Goal: Task Accomplishment & Management: Manage account settings

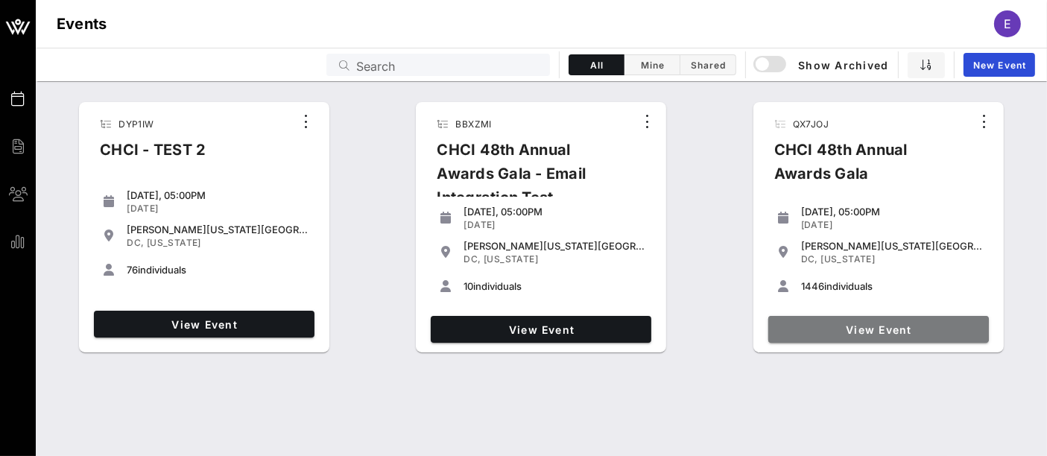
click at [873, 337] on link "View Event" at bounding box center [878, 329] width 221 height 27
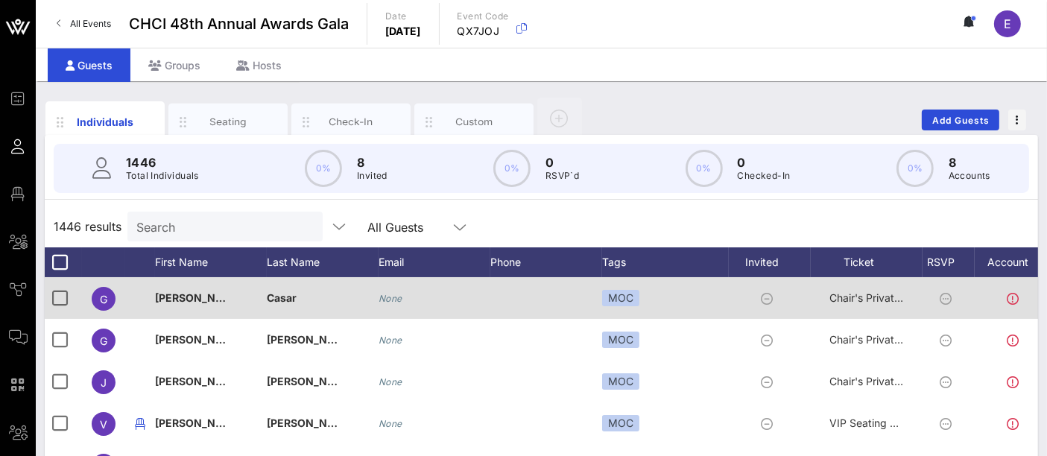
click at [164, 298] on span "[PERSON_NAME]" at bounding box center [199, 297] width 88 height 13
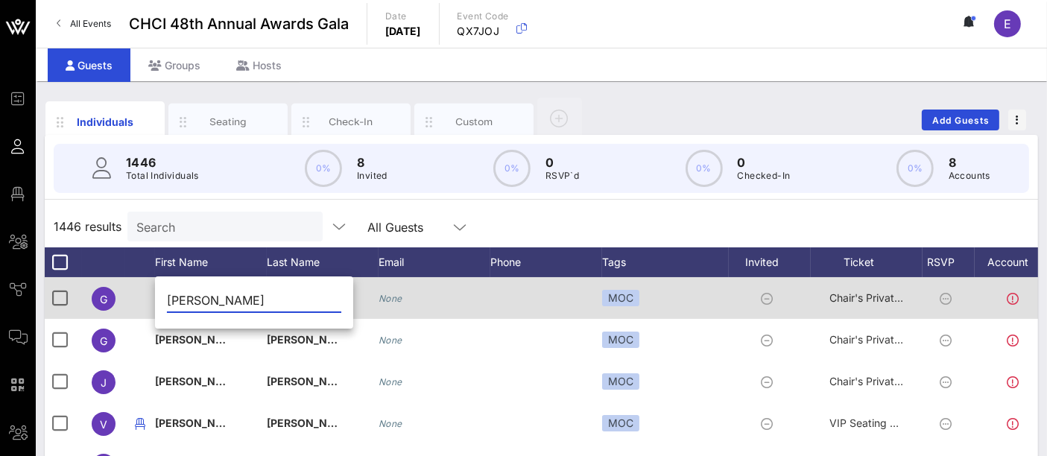
click at [164, 298] on div "Event Builder Guests Floor Plan All Groups Journeys Comms QR Scanner Team Setti…" at bounding box center [523, 369] width 1047 height 739
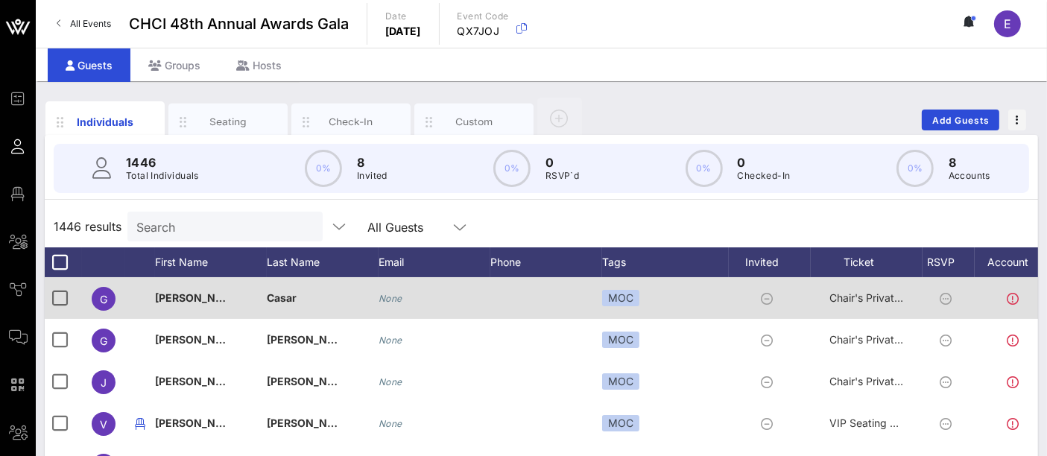
click at [157, 298] on span "[PERSON_NAME]" at bounding box center [199, 297] width 88 height 13
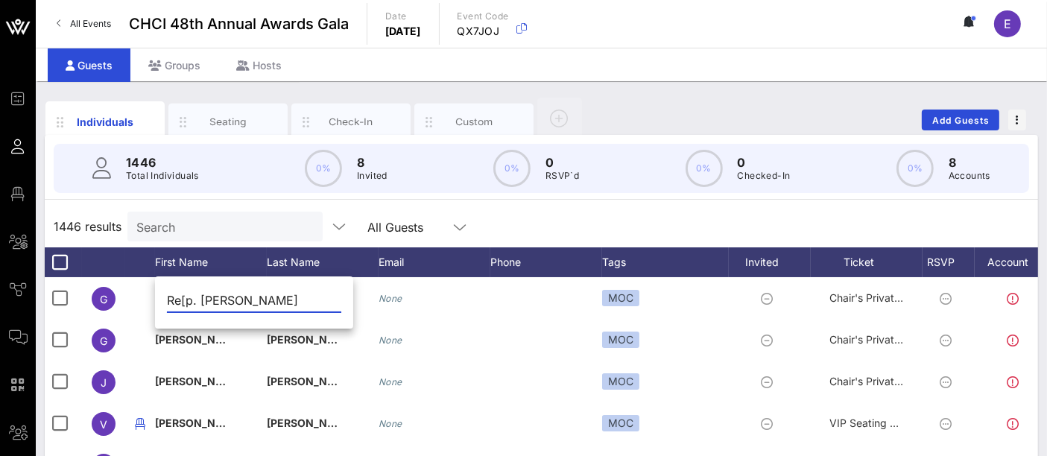
click at [182, 299] on input "Re[p. [PERSON_NAME]" at bounding box center [254, 300] width 174 height 24
click at [197, 301] on input "Rep. [PERSON_NAME]" at bounding box center [254, 300] width 174 height 24
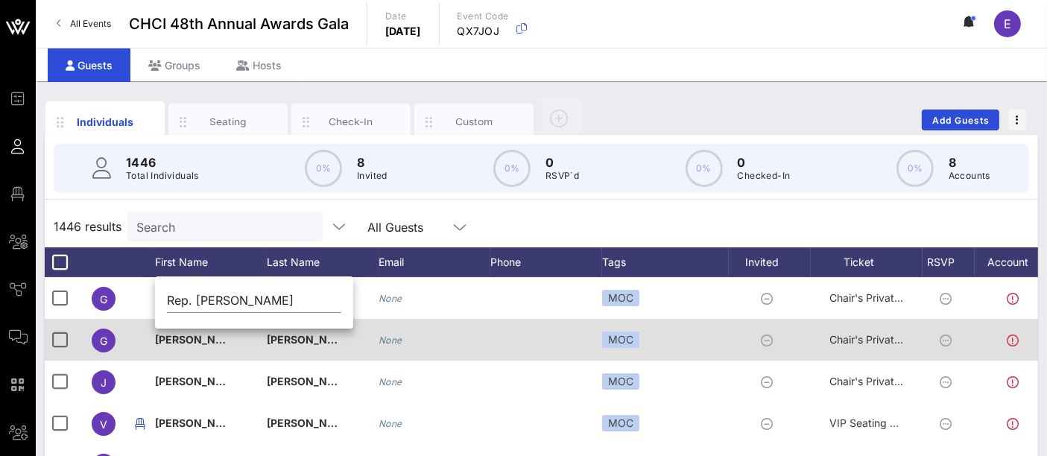
click at [165, 335] on span "[PERSON_NAME]" at bounding box center [199, 339] width 88 height 13
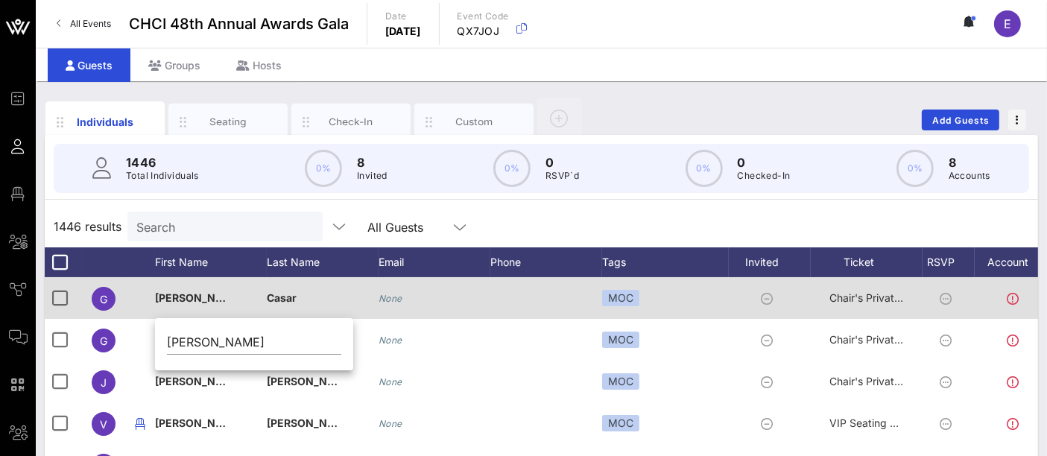
click at [165, 306] on div "[PERSON_NAME]" at bounding box center [192, 298] width 75 height 42
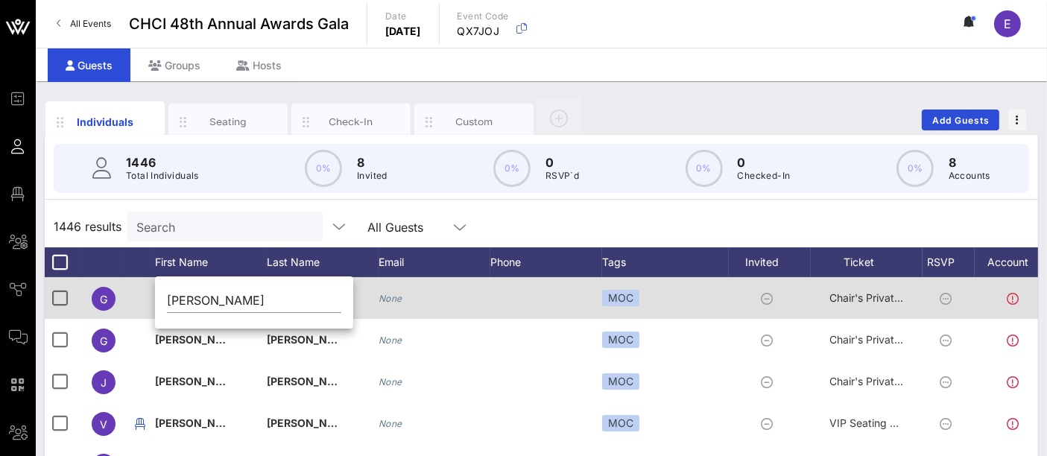
click at [165, 306] on div "[PERSON_NAME]" at bounding box center [254, 303] width 198 height 49
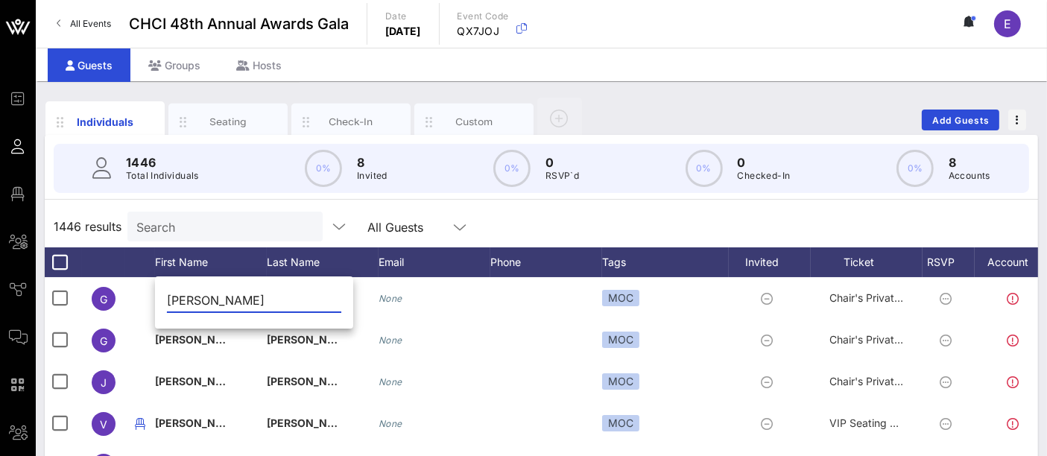
click at [172, 300] on input "[PERSON_NAME]" at bounding box center [254, 300] width 174 height 24
click at [245, 303] on input "Rep. [PERSON_NAME]" at bounding box center [254, 300] width 174 height 24
type input "Rep. [PERSON_NAME]"
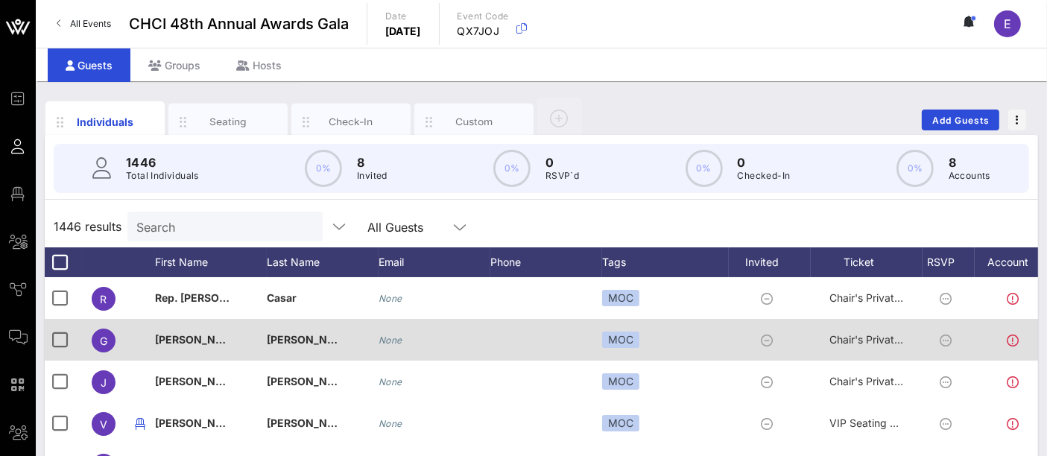
click at [174, 335] on div "[PERSON_NAME]" at bounding box center [211, 348] width 112 height 59
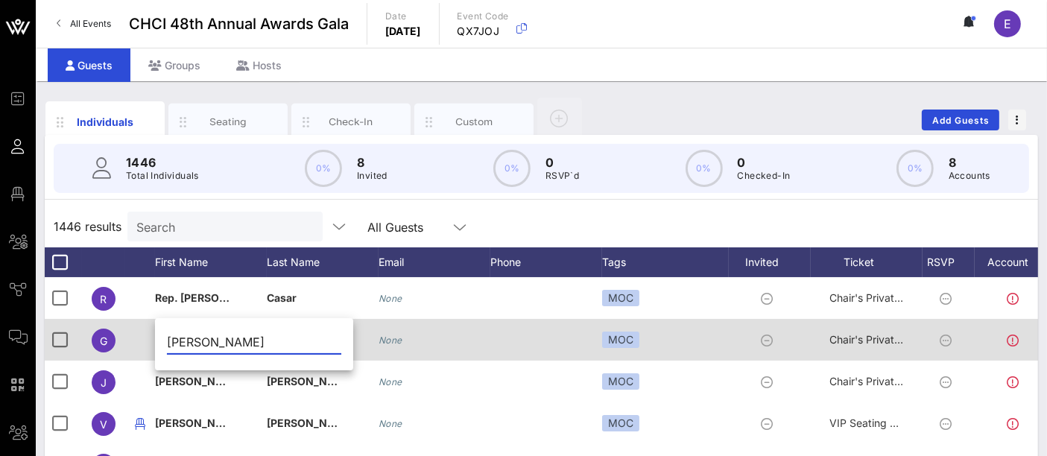
click at [174, 335] on div "Event Builder Guests Floor Plan All Groups Journeys Comms QR Scanner Team Setti…" at bounding box center [523, 369] width 1047 height 739
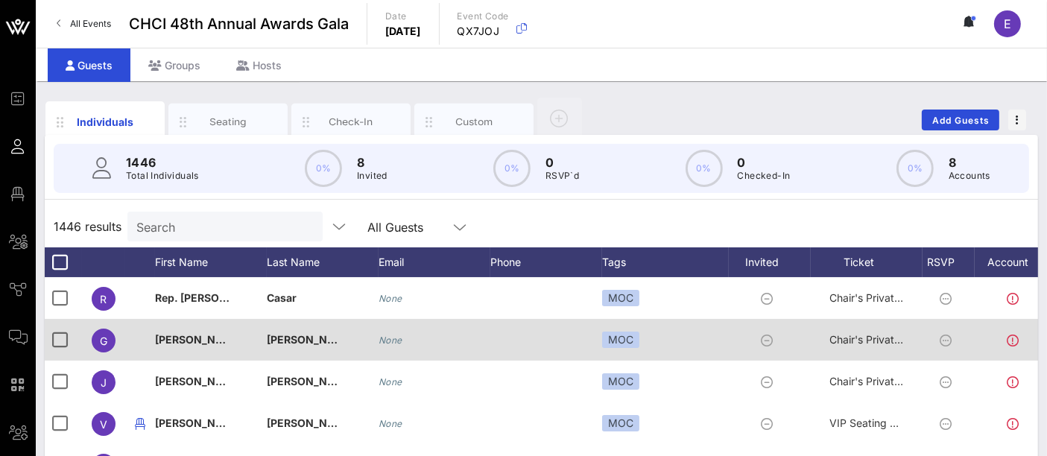
click at [161, 341] on span "[PERSON_NAME]" at bounding box center [199, 339] width 88 height 13
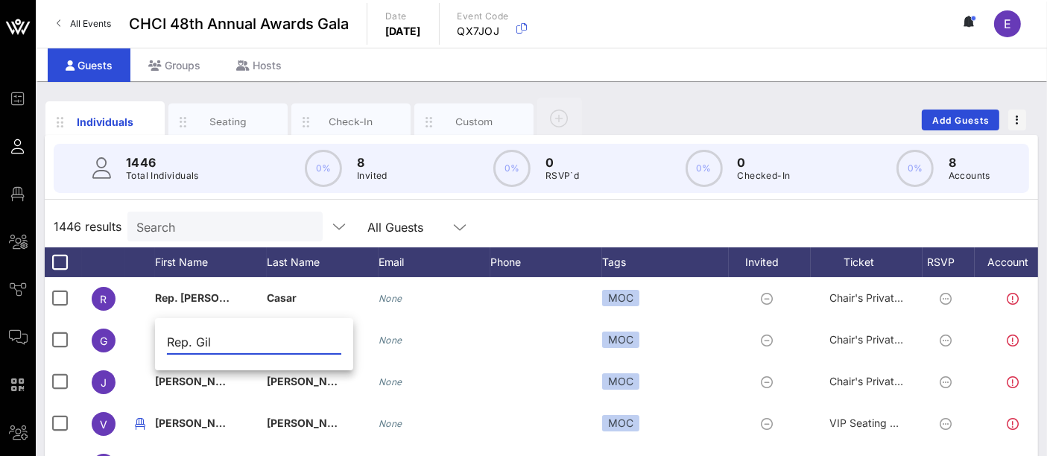
click at [219, 341] on input "Rep. Gil" at bounding box center [254, 342] width 174 height 24
type input "Rep. Gil"
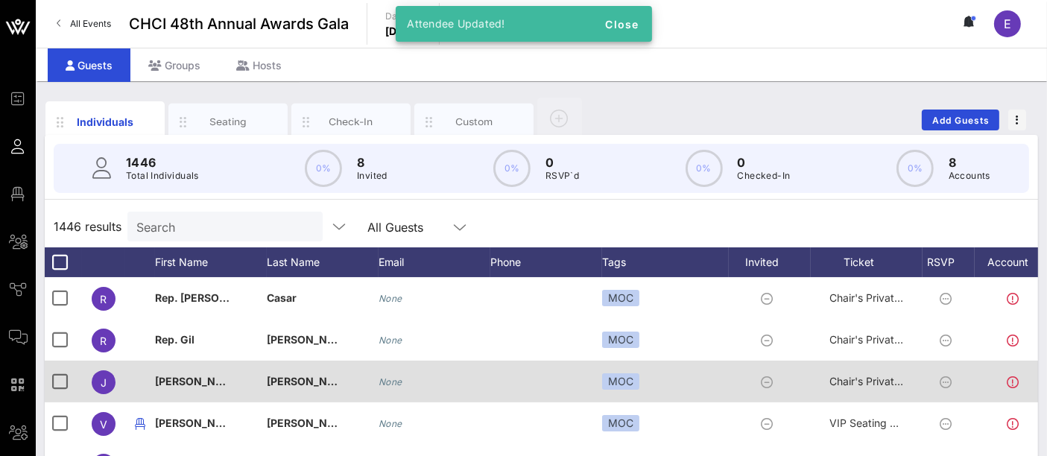
click at [175, 382] on span "[PERSON_NAME]" at bounding box center [199, 381] width 88 height 13
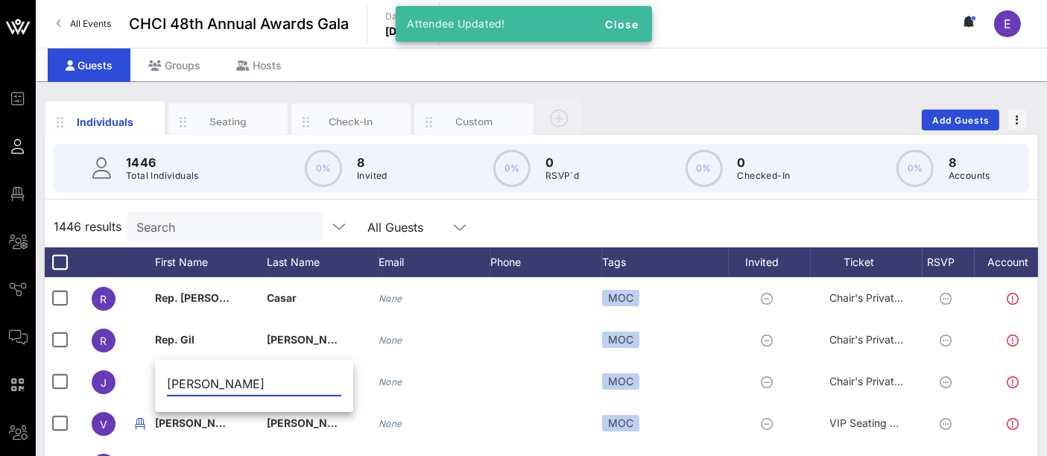
click at [168, 384] on input "[PERSON_NAME]" at bounding box center [254, 384] width 174 height 24
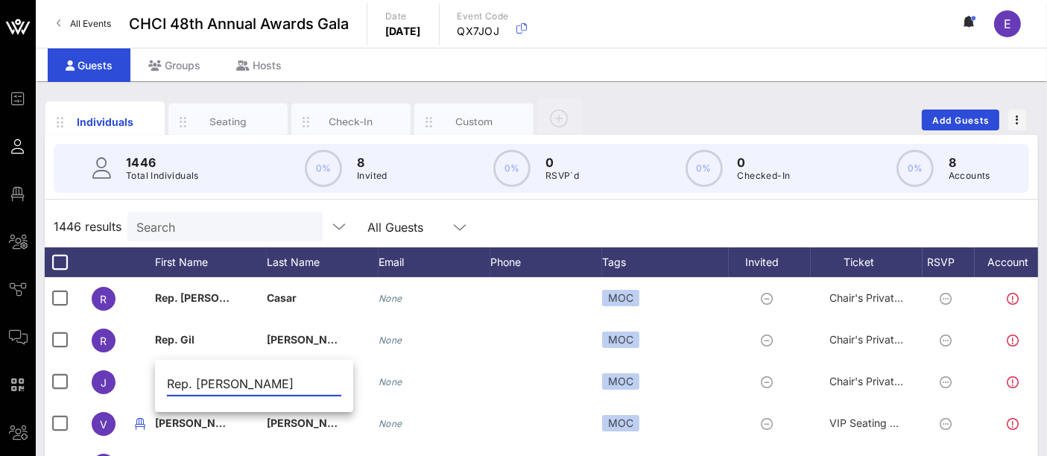
type input "Rep. [PERSON_NAME]"
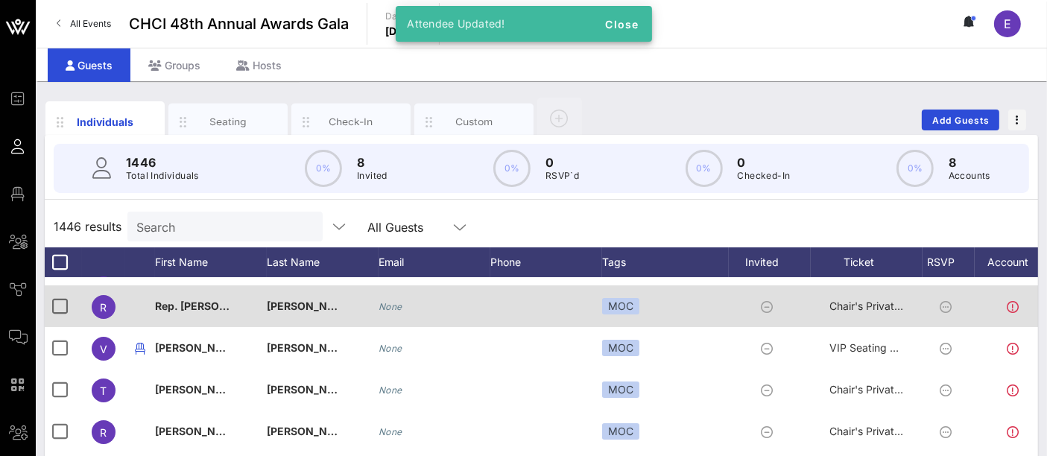
scroll to position [78, 0]
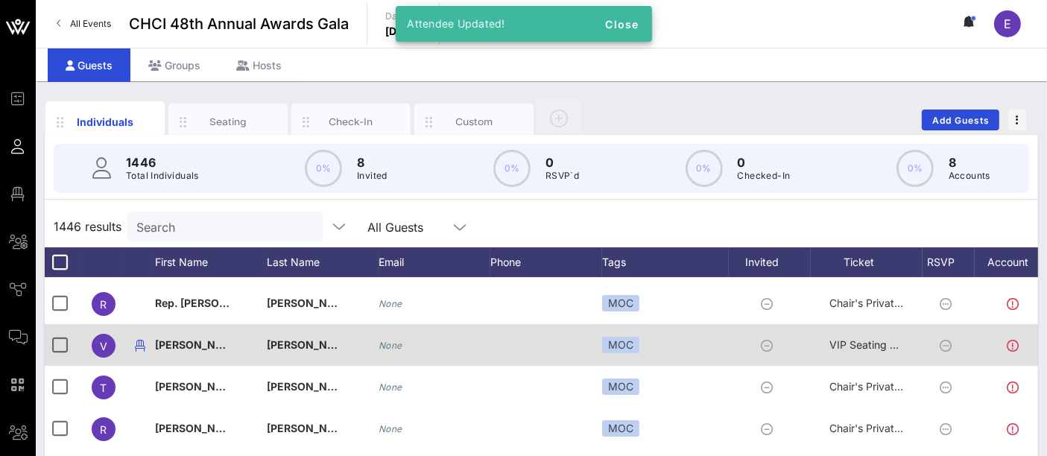
click at [162, 350] on div "[PERSON_NAME]" at bounding box center [192, 345] width 75 height 42
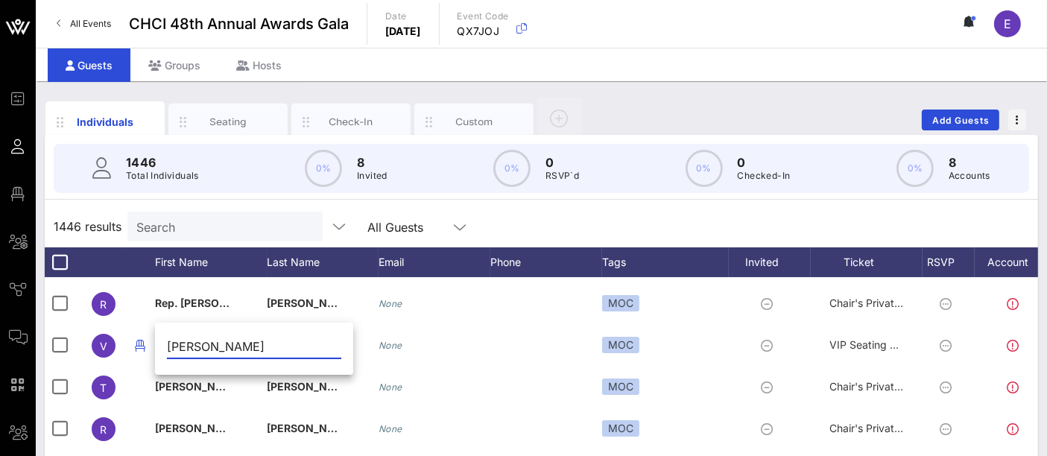
click at [167, 348] on input "[PERSON_NAME]" at bounding box center [254, 347] width 174 height 24
type input "Rep. [PERSON_NAME]"
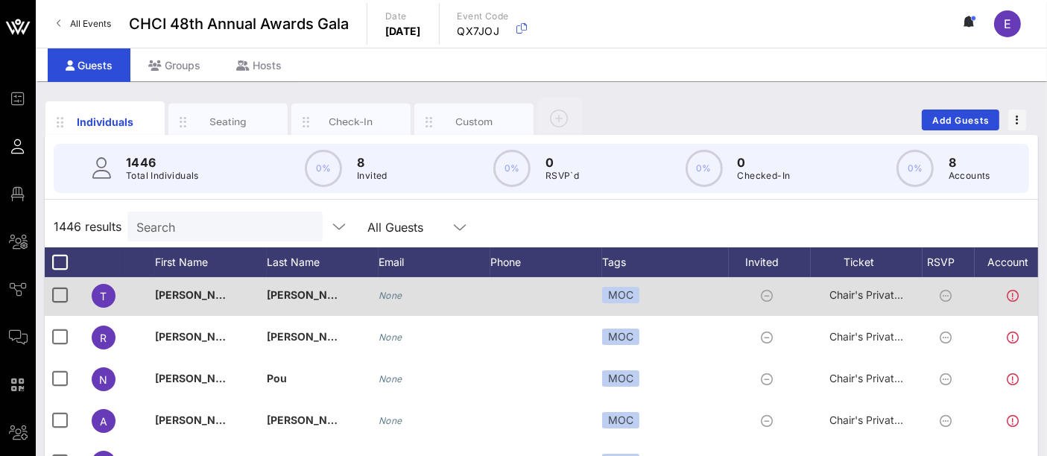
scroll to position [133, 0]
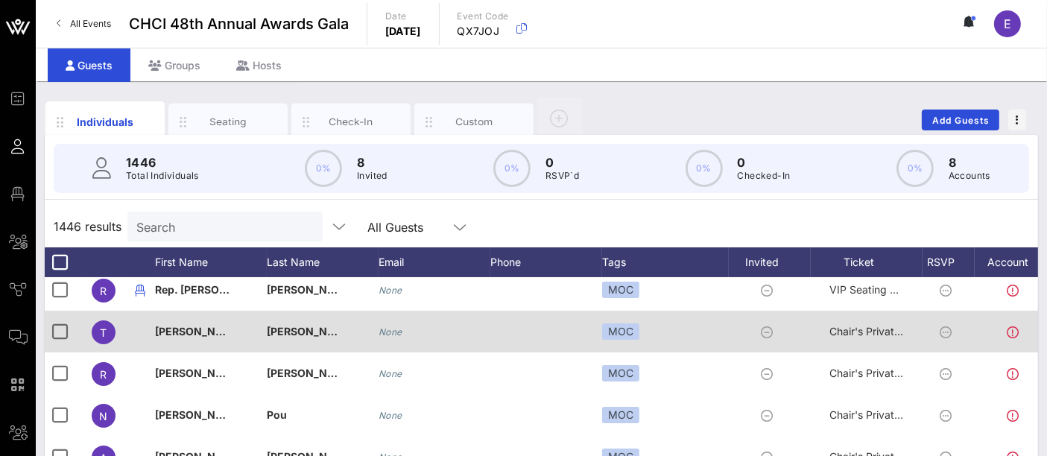
click at [164, 335] on span "[PERSON_NAME]" at bounding box center [199, 331] width 88 height 13
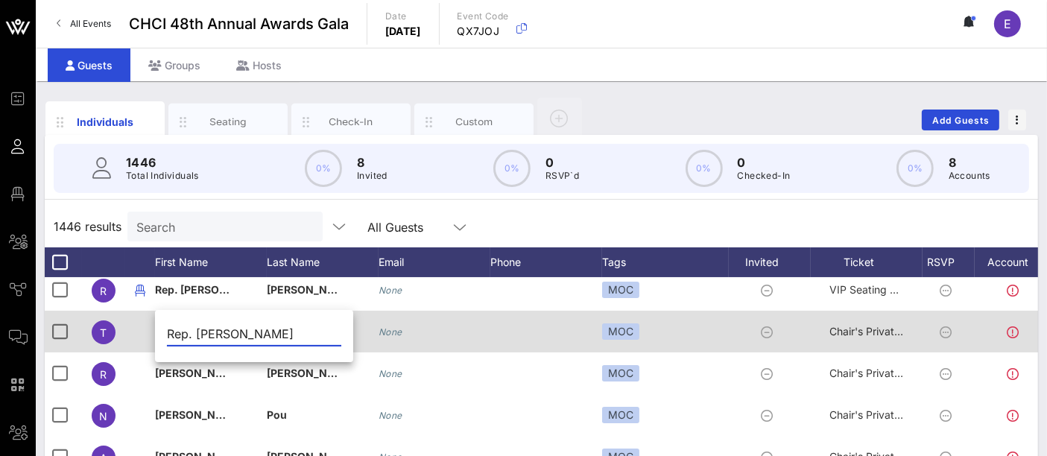
type input "Rep. [PERSON_NAME]"
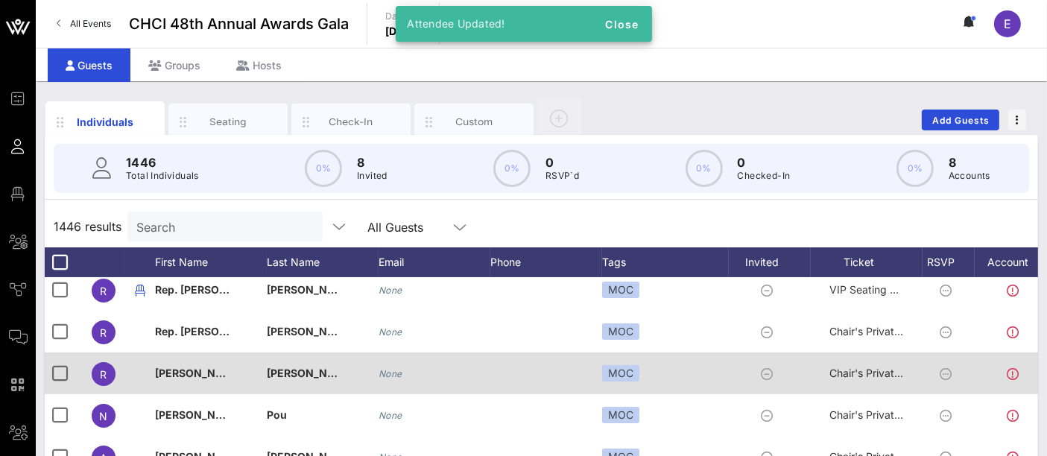
click at [166, 368] on span "[PERSON_NAME]" at bounding box center [199, 373] width 88 height 13
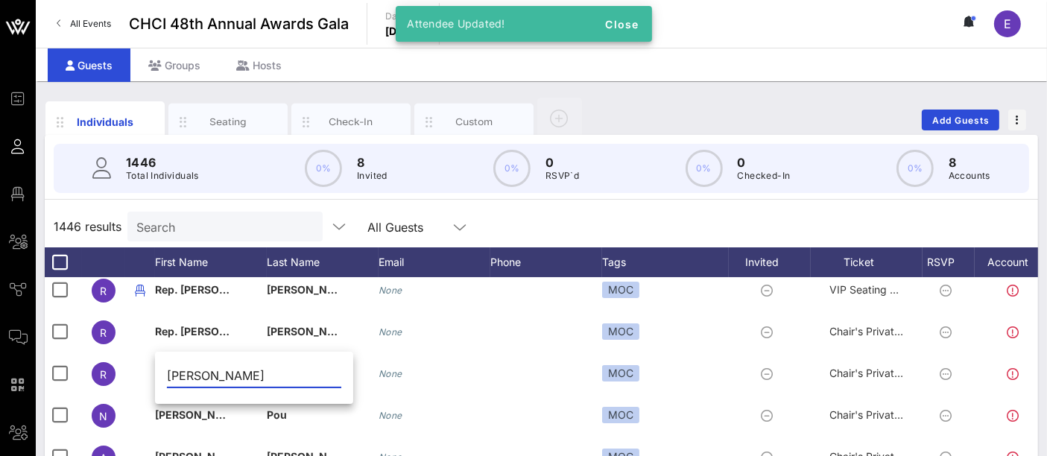
click at [171, 374] on input "[PERSON_NAME]" at bounding box center [254, 376] width 174 height 24
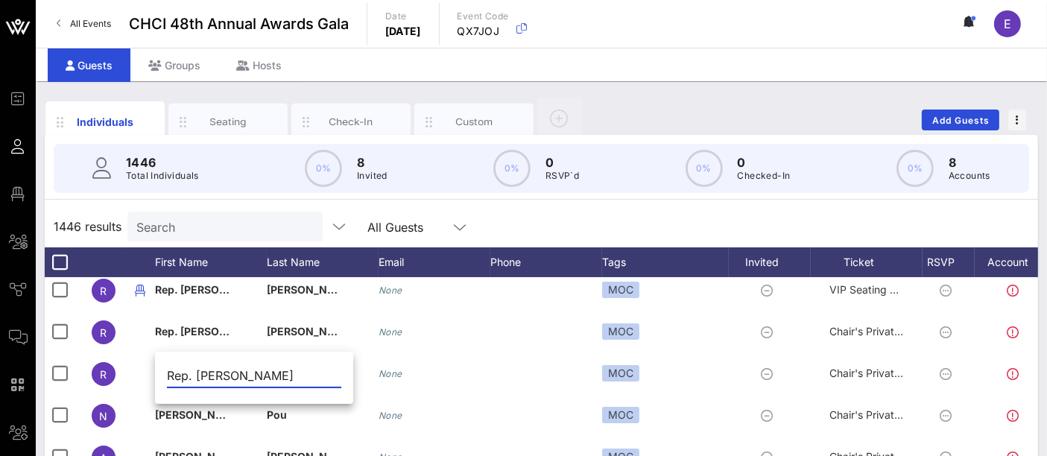
type input "Rep. [PERSON_NAME]"
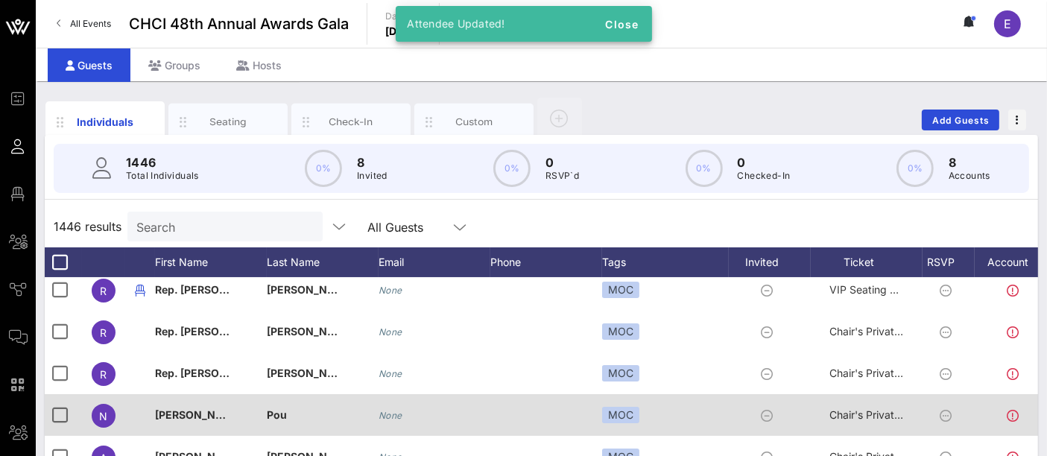
scroll to position [216, 0]
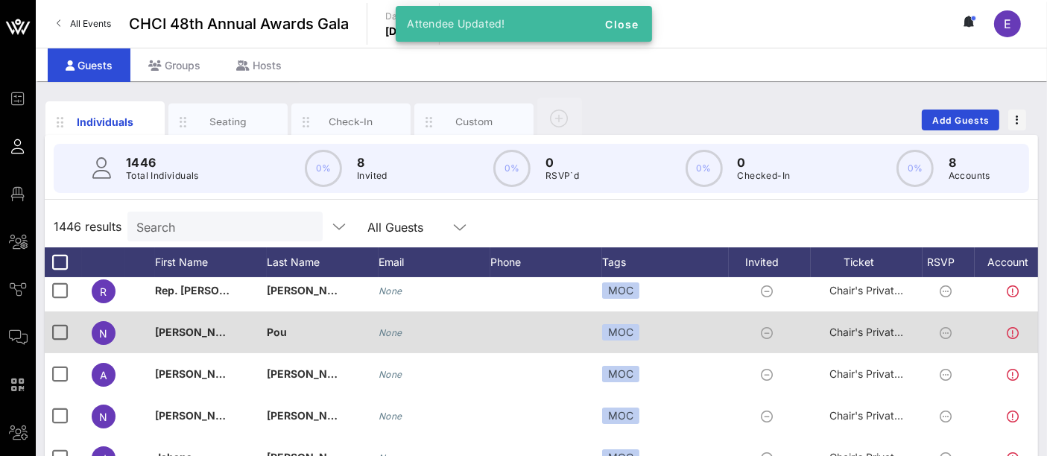
click at [164, 337] on span "[PERSON_NAME]" at bounding box center [199, 332] width 88 height 13
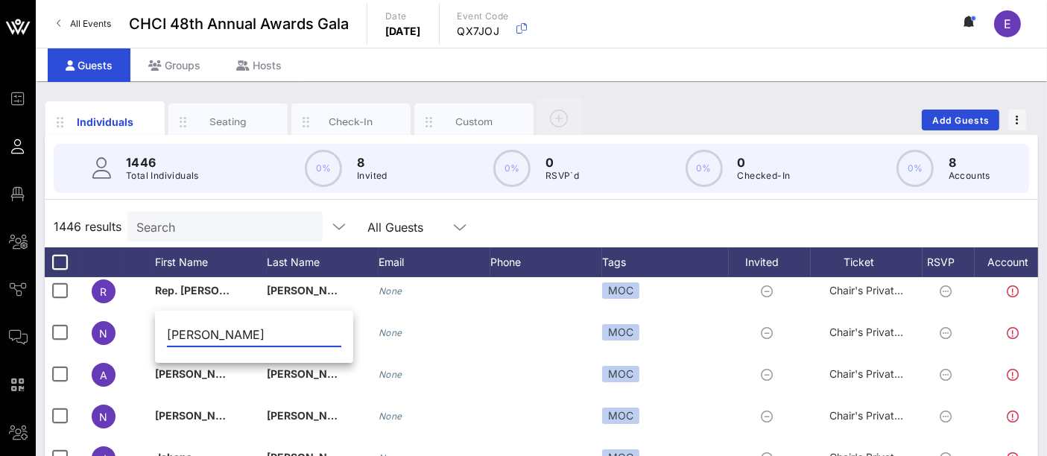
click at [170, 338] on input "[PERSON_NAME]" at bounding box center [254, 335] width 174 height 24
type input "Rep. [PERSON_NAME]"
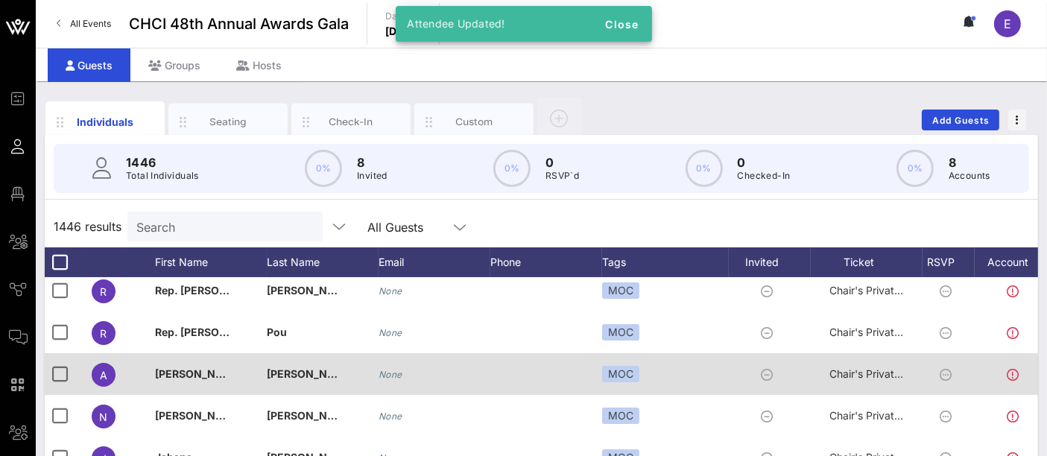
click at [158, 368] on span "[PERSON_NAME]" at bounding box center [199, 373] width 88 height 13
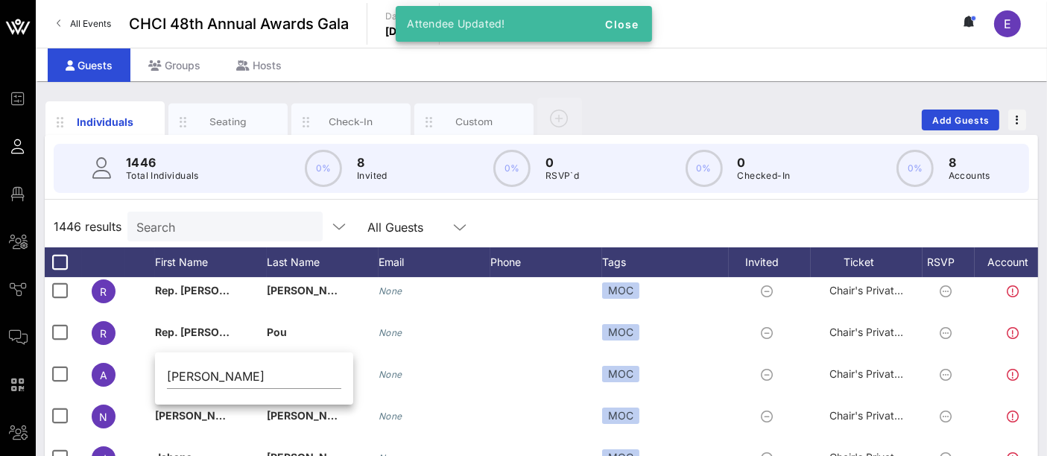
click at [159, 373] on div "[PERSON_NAME]" at bounding box center [254, 380] width 198 height 49
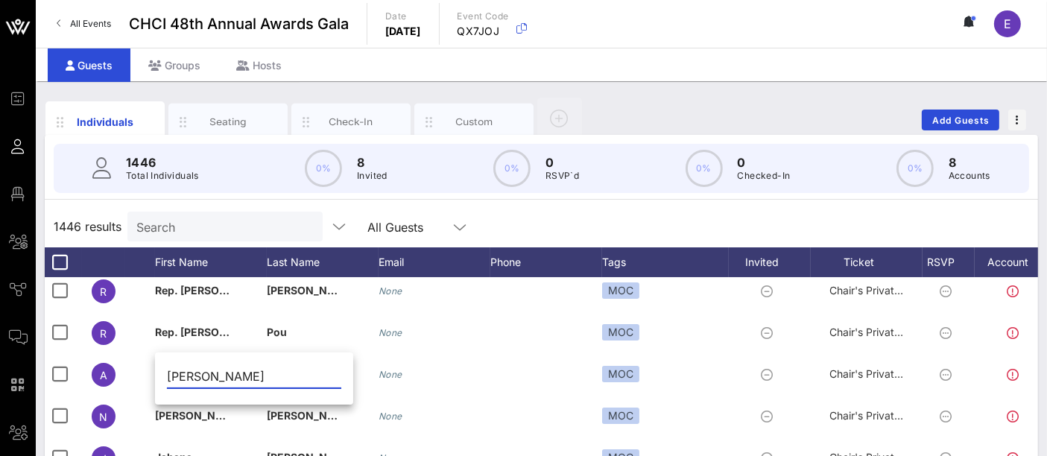
click at [176, 378] on input "[PERSON_NAME]" at bounding box center [254, 376] width 174 height 24
type input "Rep. [PERSON_NAME]"
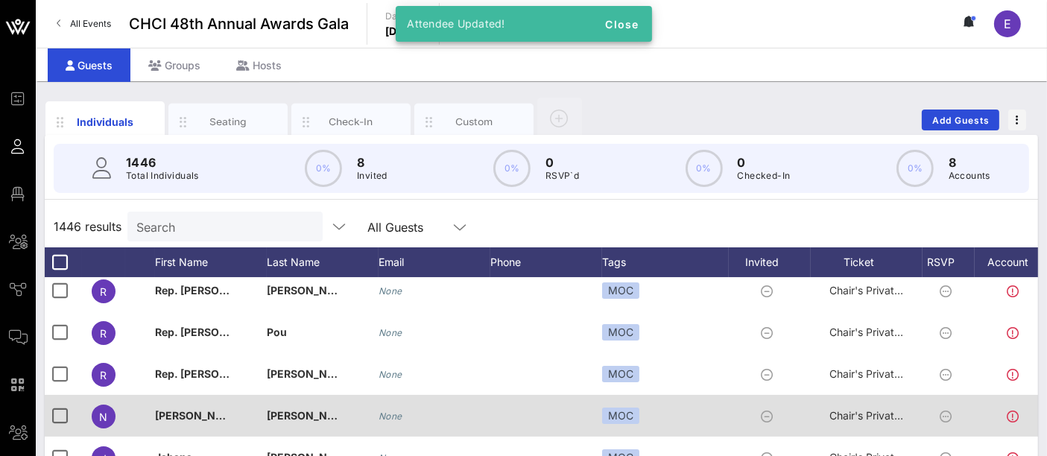
click at [161, 411] on span "[PERSON_NAME]" at bounding box center [199, 415] width 88 height 13
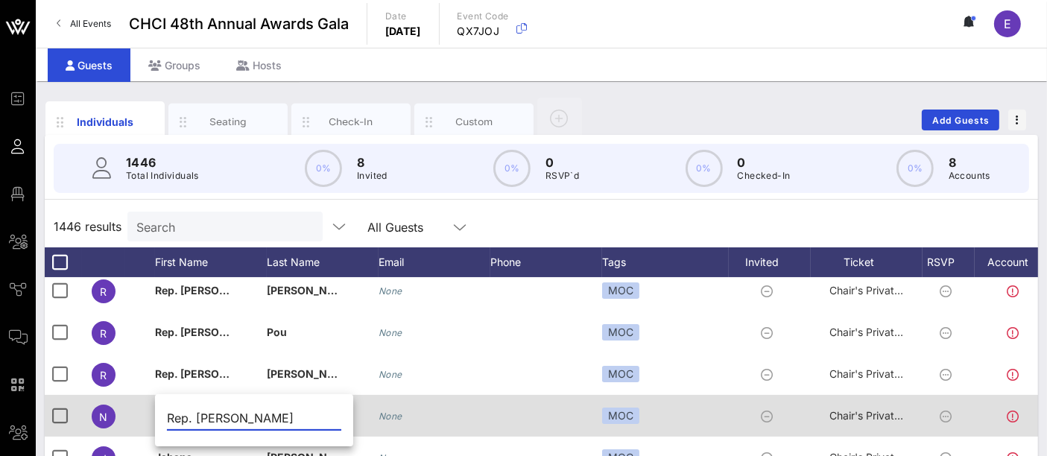
type input "Rep. [PERSON_NAME]"
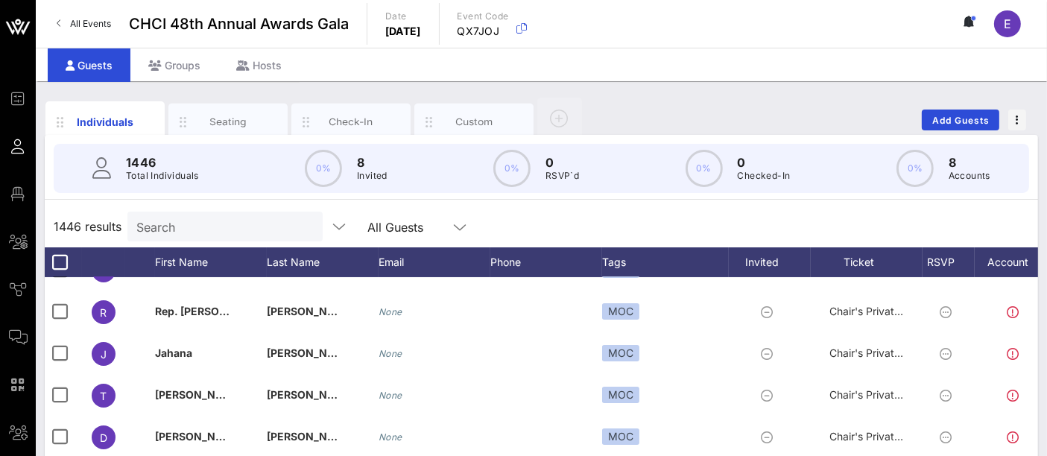
scroll to position [319, 0]
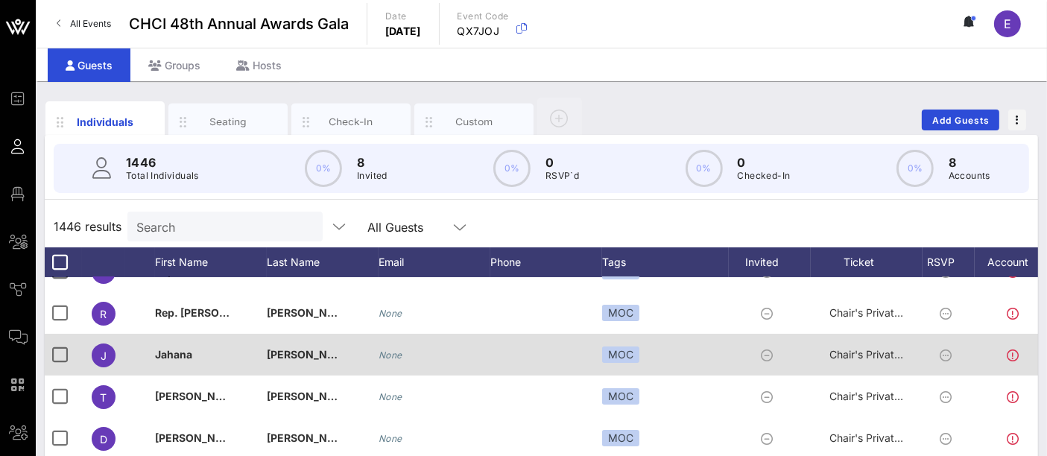
click at [158, 358] on span "Jahana" at bounding box center [173, 354] width 37 height 13
click at [158, 358] on div "Event Builder Guests Floor Plan All Groups Journeys Comms QR Scanner Team Setti…" at bounding box center [523, 369] width 1047 height 739
click at [158, 358] on span "Jahana" at bounding box center [173, 354] width 37 height 13
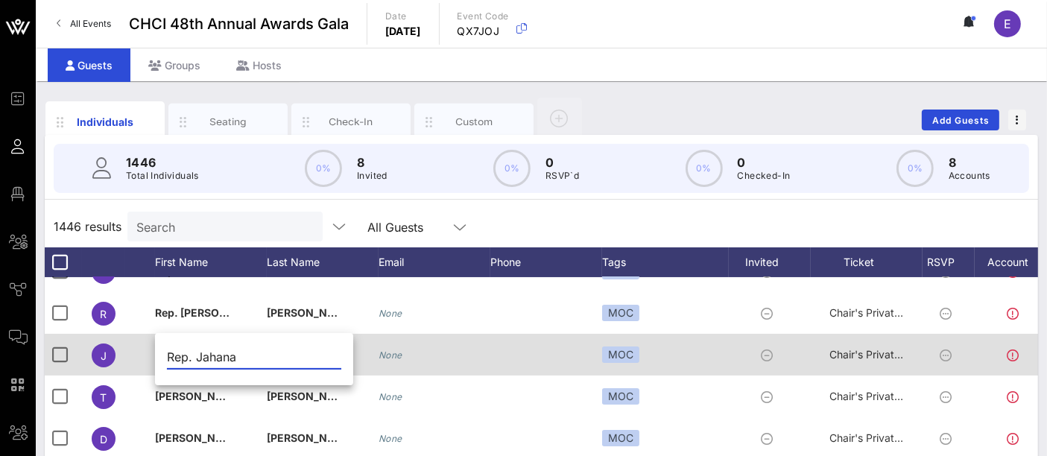
type input "Rep. Jahana"
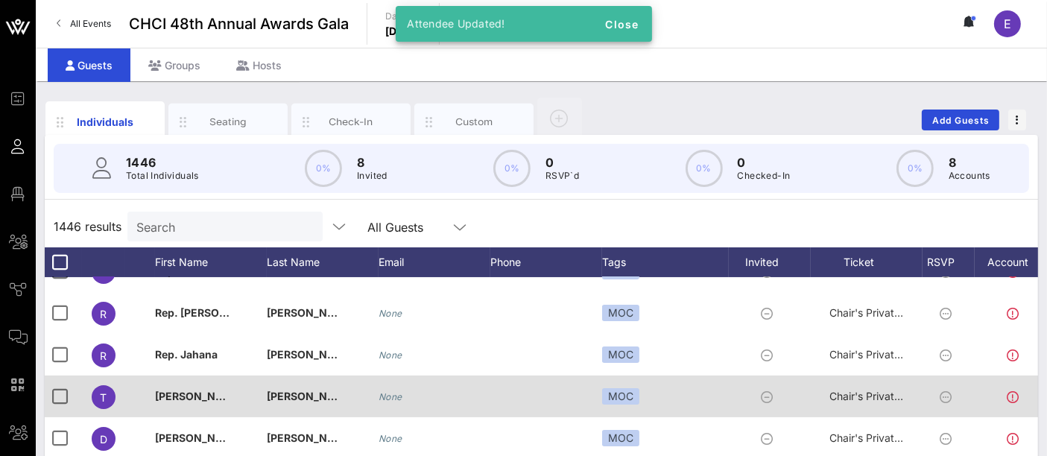
click at [168, 394] on span "[PERSON_NAME]" at bounding box center [199, 396] width 88 height 13
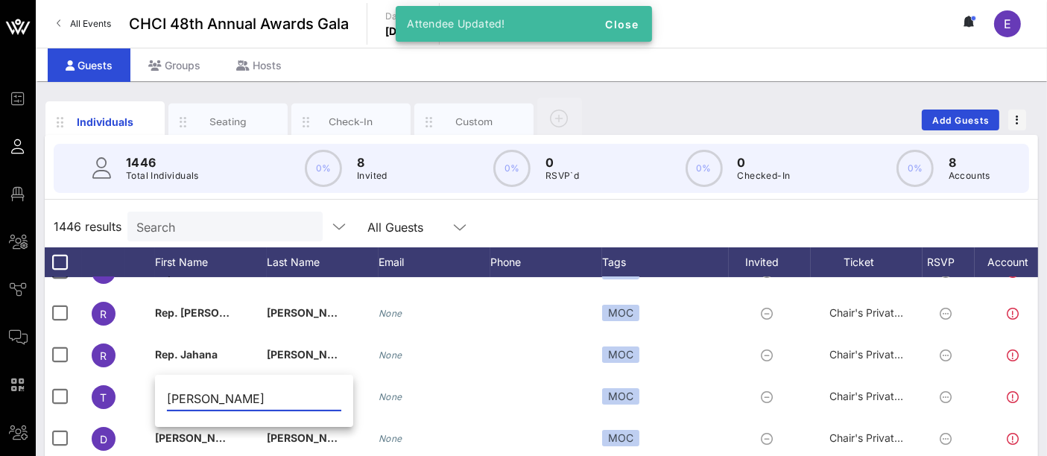
click at [171, 399] on input "[PERSON_NAME]" at bounding box center [254, 399] width 174 height 24
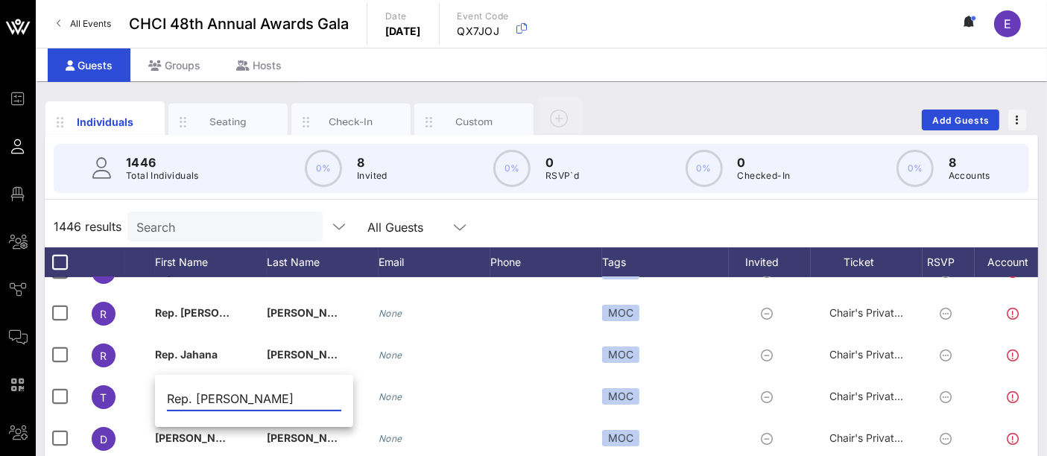
type input "Rep. [PERSON_NAME]"
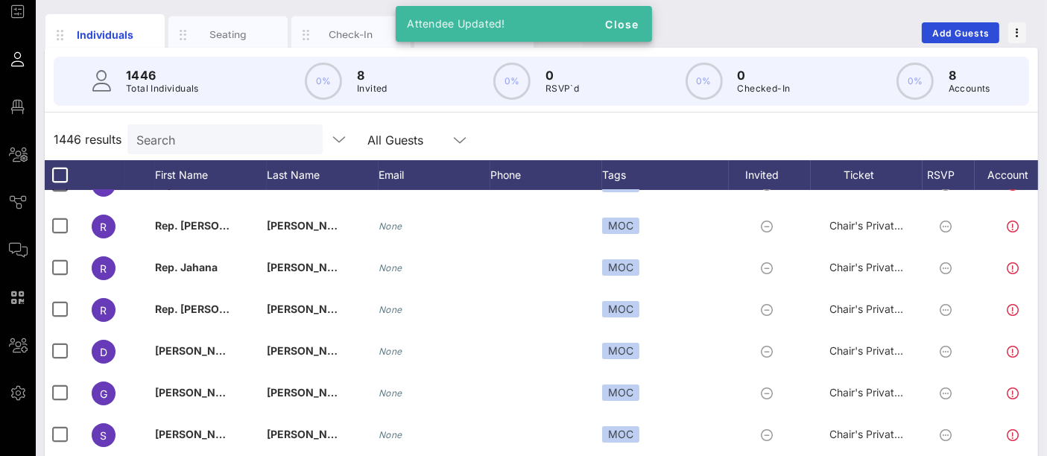
scroll to position [87, 0]
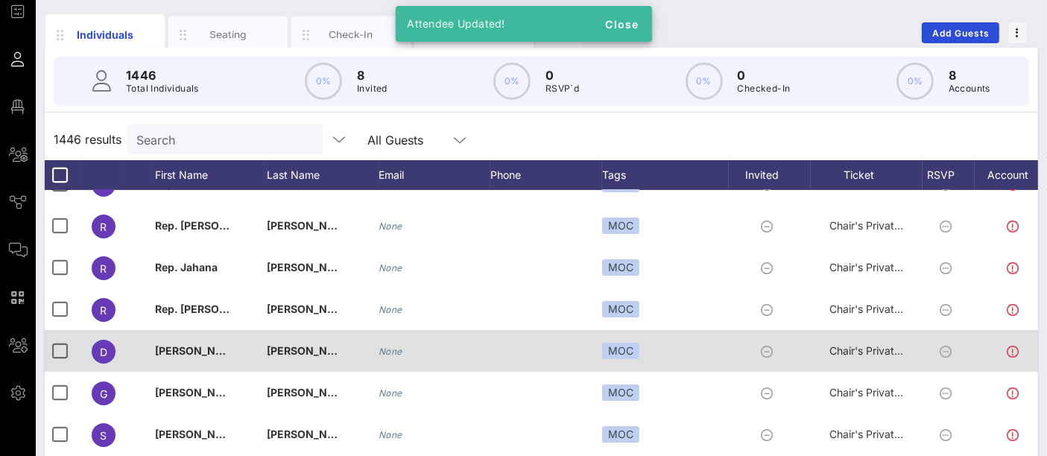
click at [159, 352] on span "[PERSON_NAME]" at bounding box center [199, 350] width 88 height 13
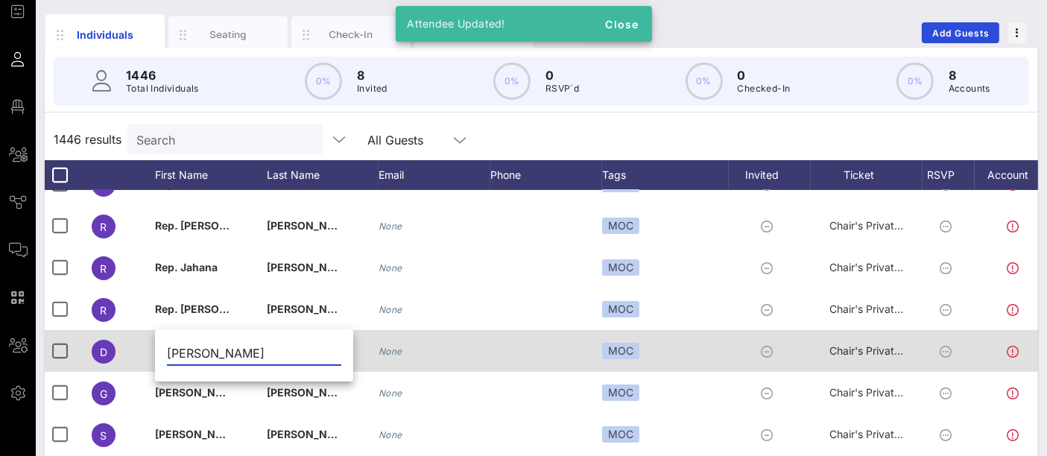
click at [159, 352] on div "[PERSON_NAME]" at bounding box center [254, 356] width 198 height 49
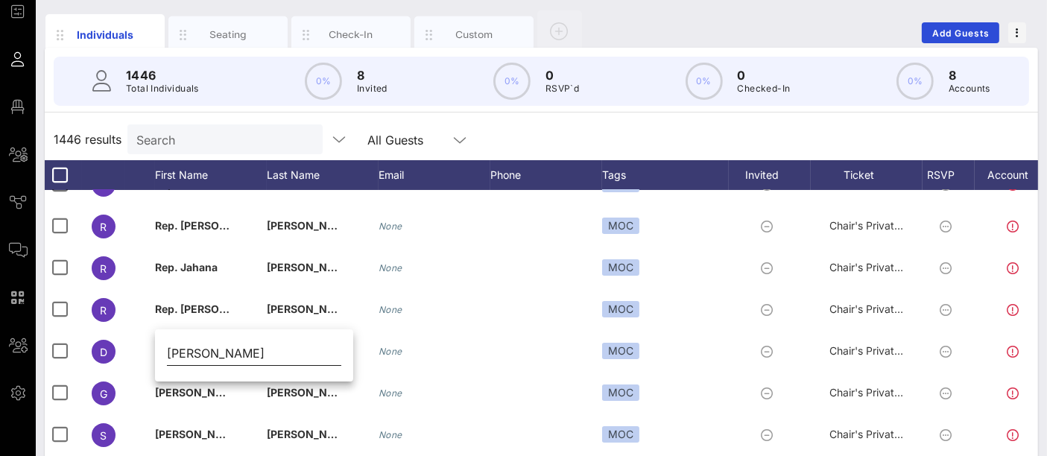
click at [167, 353] on input "[PERSON_NAME]" at bounding box center [254, 353] width 174 height 24
type input "Rep. [PERSON_NAME]"
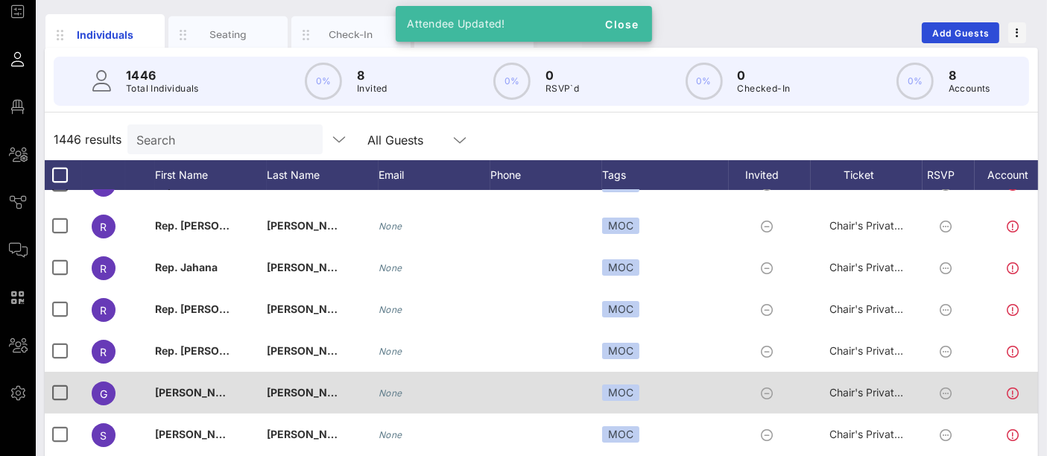
click at [166, 393] on span "[PERSON_NAME]" at bounding box center [199, 392] width 88 height 13
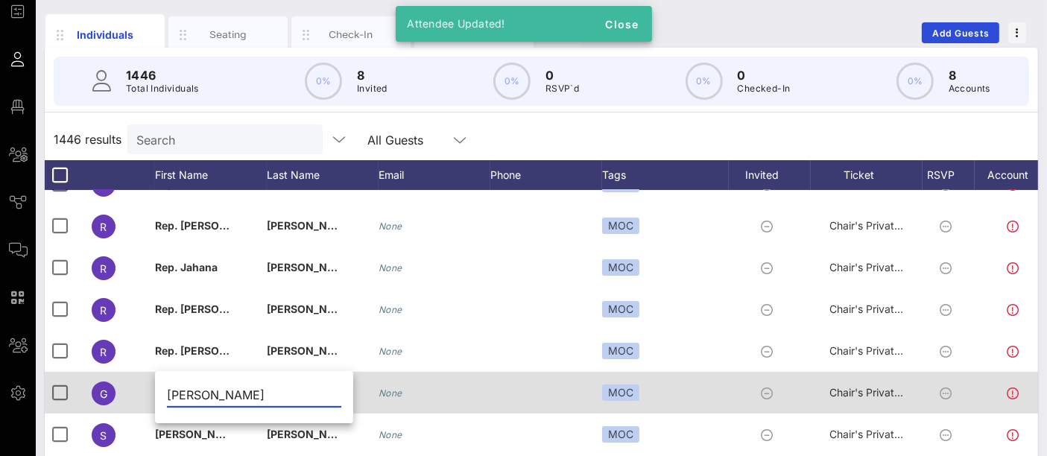
click at [167, 393] on input "[PERSON_NAME]" at bounding box center [254, 395] width 174 height 24
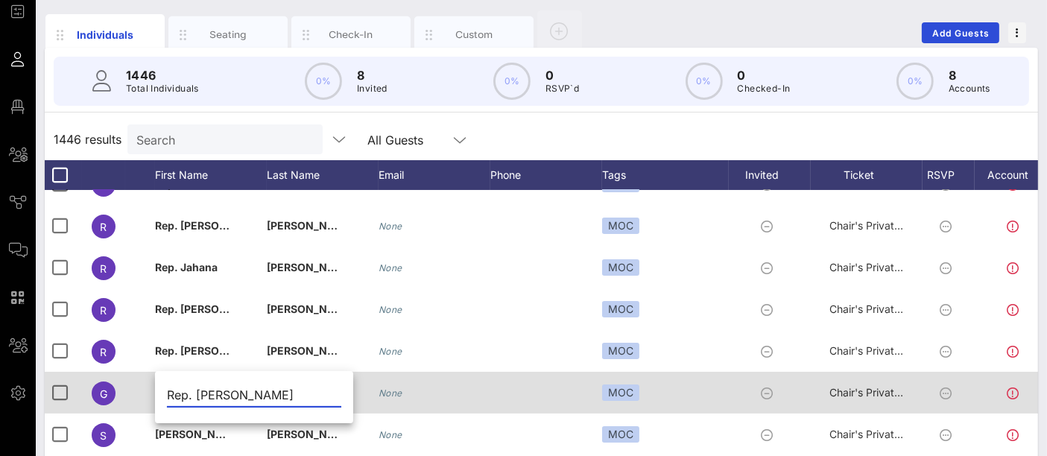
type input "Rep. [PERSON_NAME]"
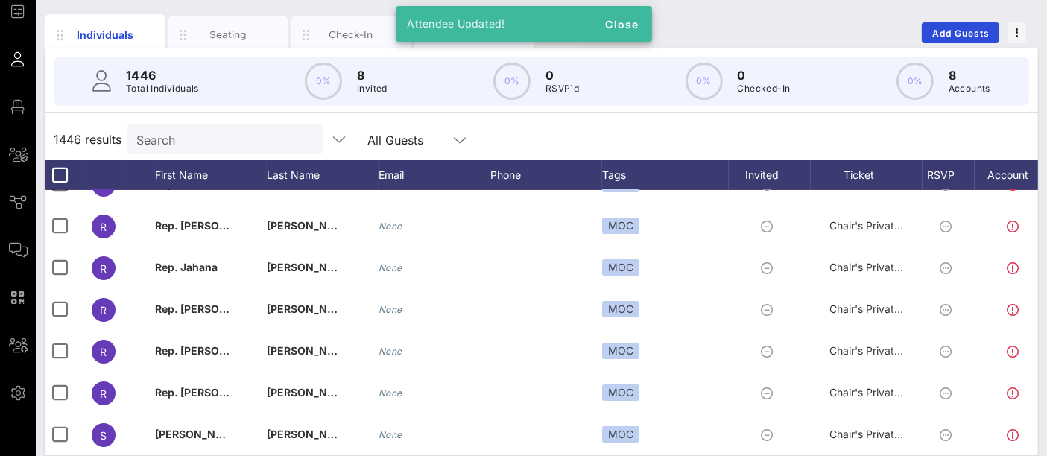
scroll to position [432, 0]
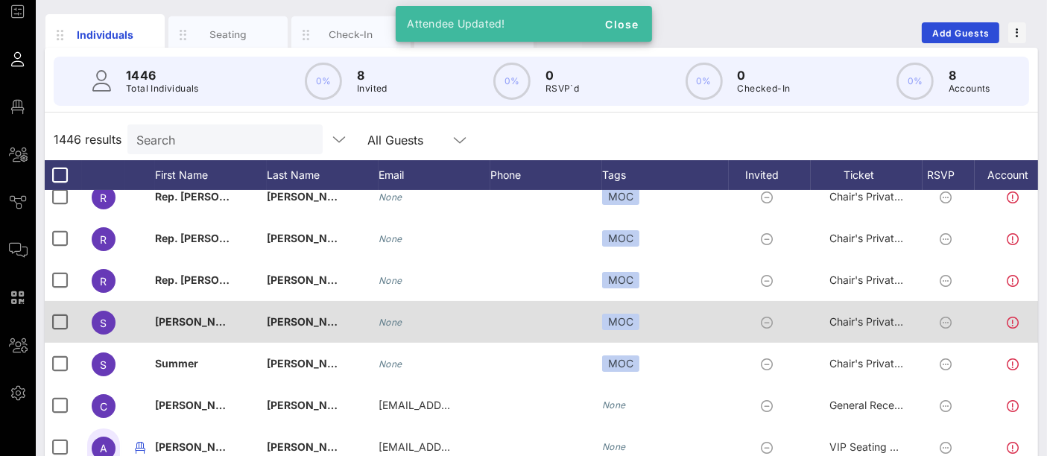
click at [170, 318] on span "[PERSON_NAME]" at bounding box center [199, 321] width 88 height 13
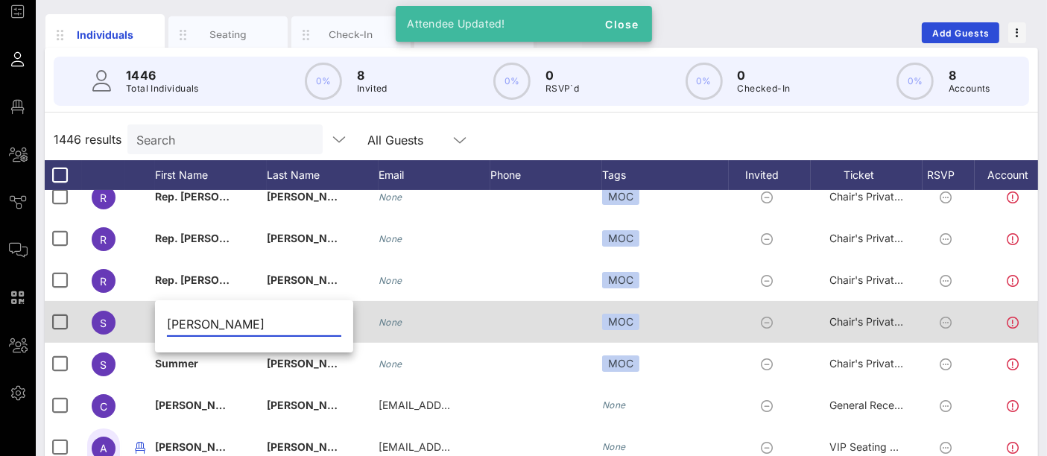
click at [170, 318] on input "[PERSON_NAME]" at bounding box center [254, 324] width 174 height 24
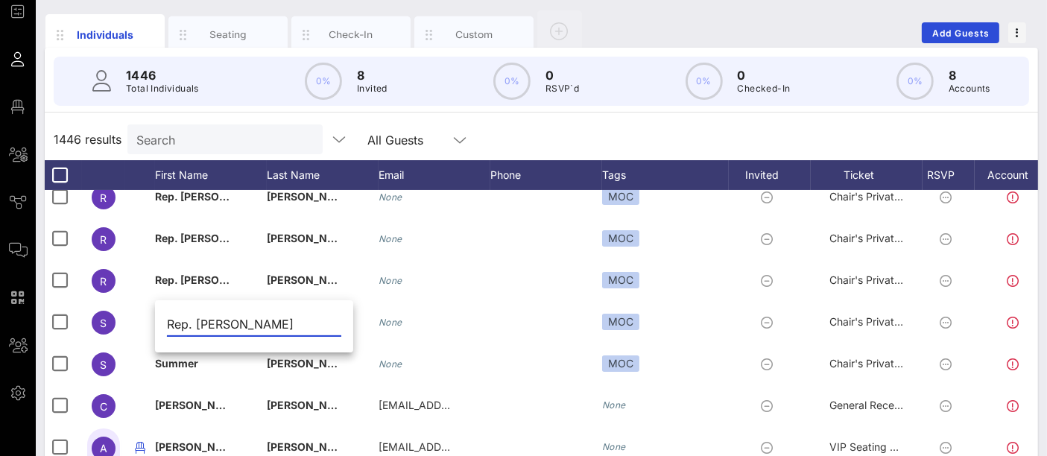
type input "Rep. [PERSON_NAME]"
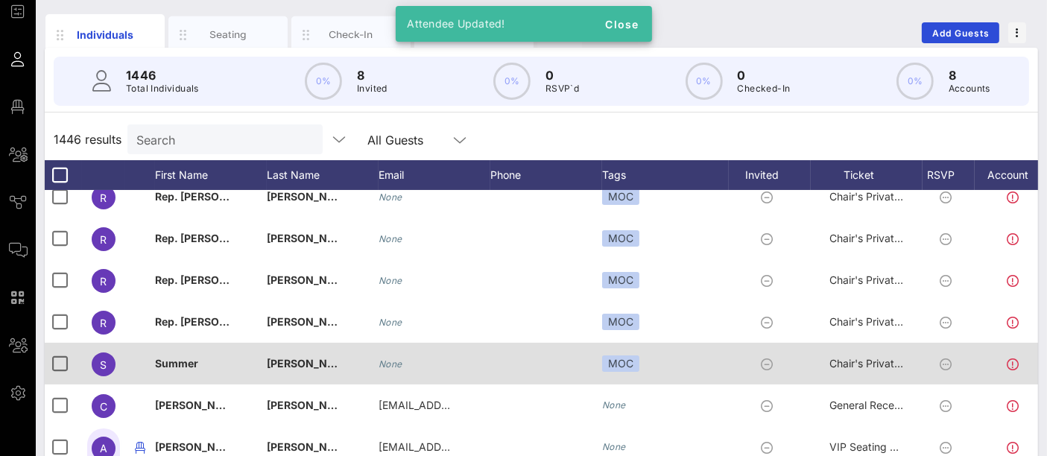
click at [170, 365] on span "Summer" at bounding box center [176, 363] width 43 height 13
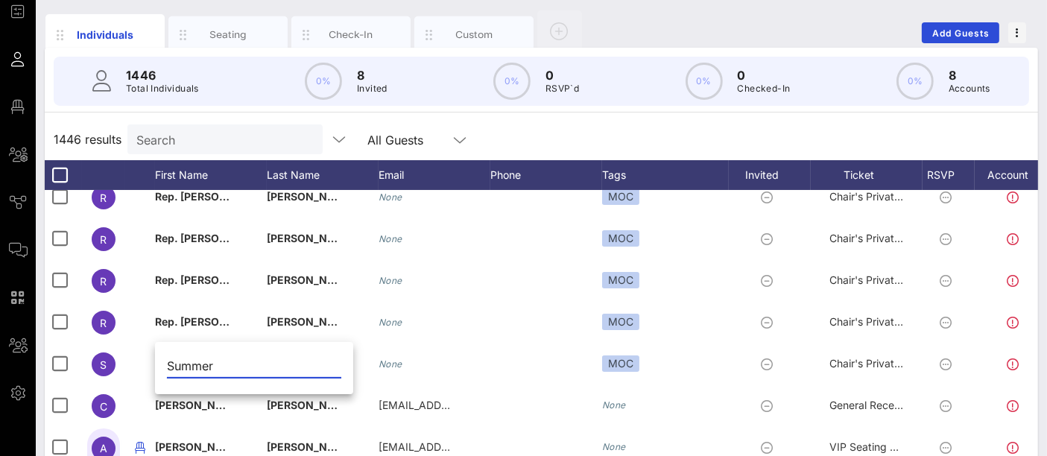
click at [170, 367] on input "Summer" at bounding box center [254, 366] width 174 height 24
type input "Rep. Summer"
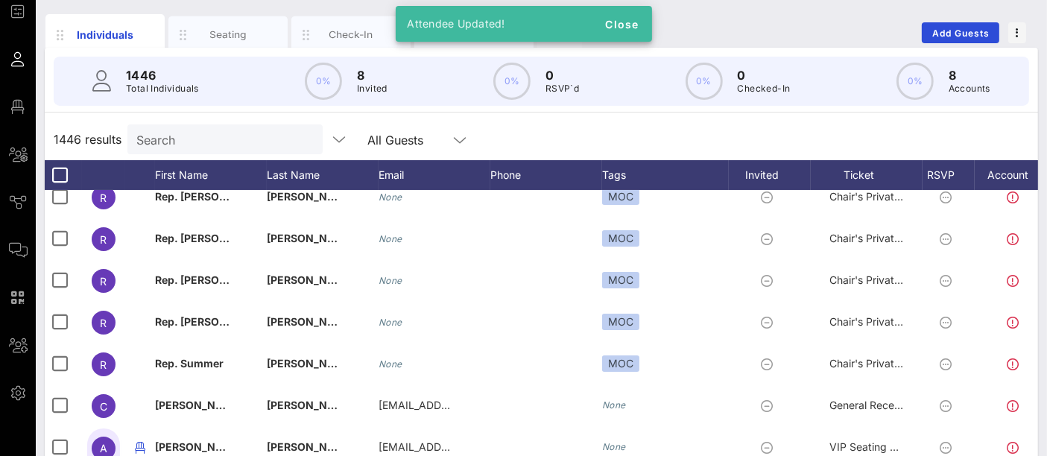
scroll to position [555, 0]
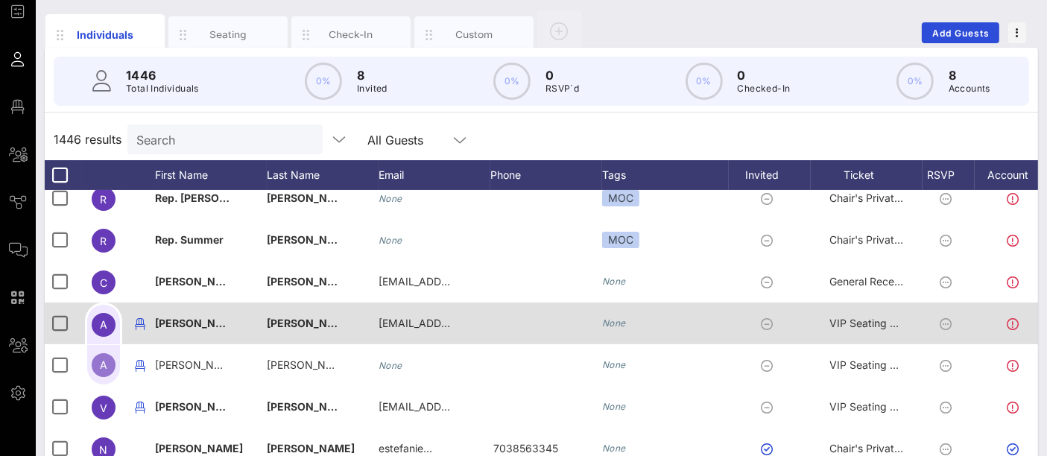
click at [155, 322] on span "[PERSON_NAME]" at bounding box center [199, 323] width 88 height 13
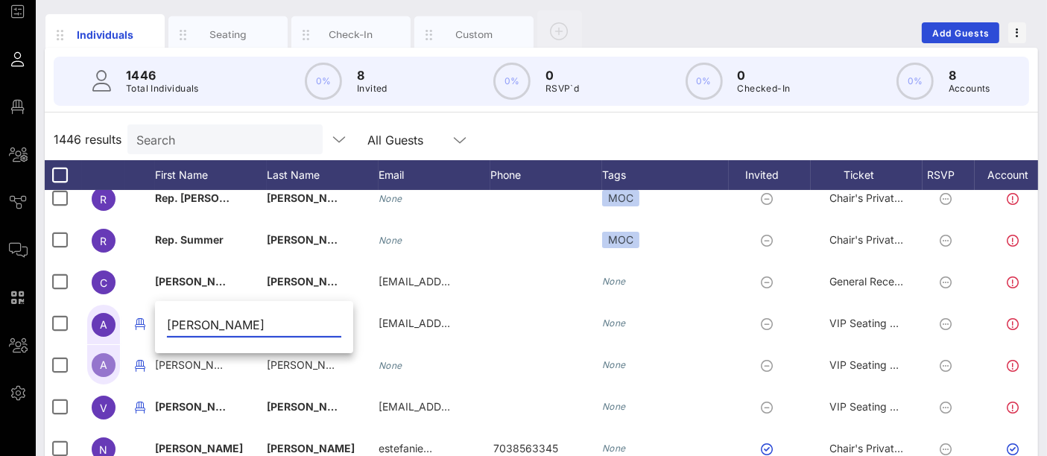
click at [170, 326] on input "[PERSON_NAME]" at bounding box center [254, 325] width 174 height 24
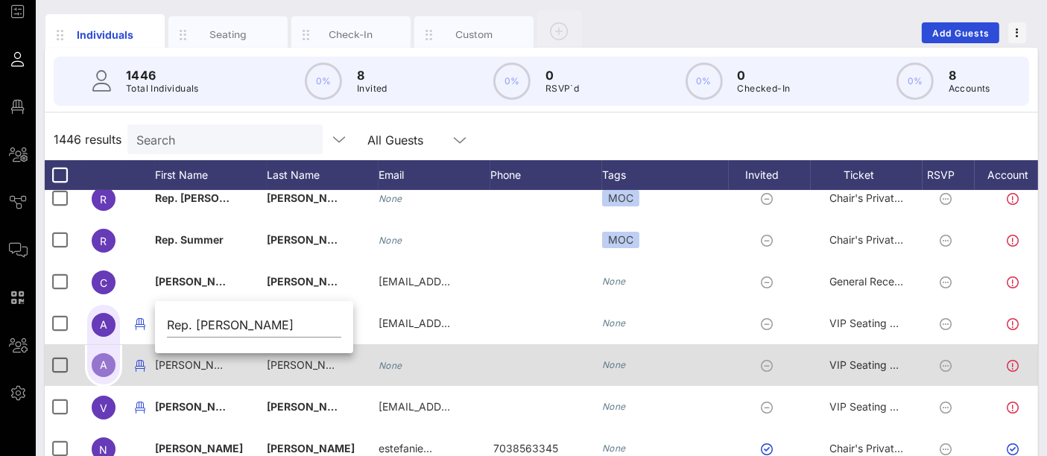
click at [241, 366] on div "[PERSON_NAME]" at bounding box center [211, 373] width 112 height 59
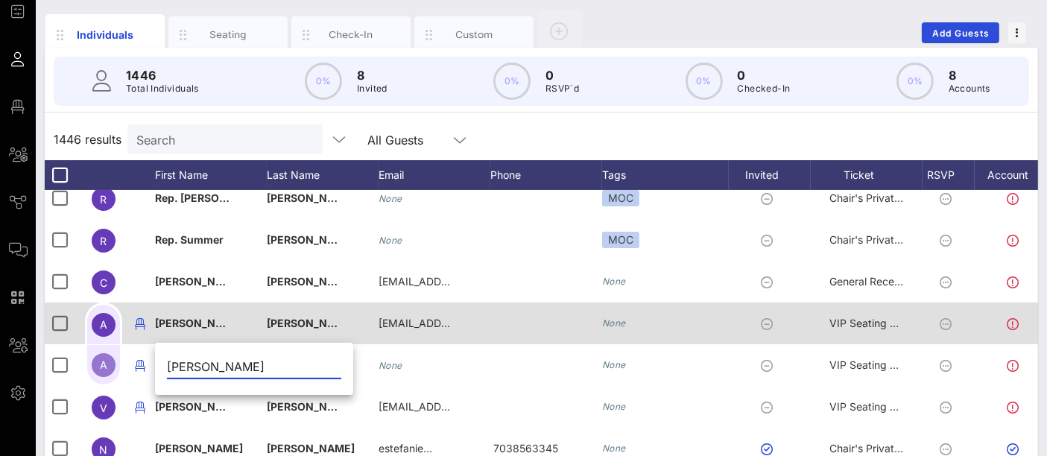
click at [190, 320] on span "[PERSON_NAME]" at bounding box center [199, 323] width 88 height 13
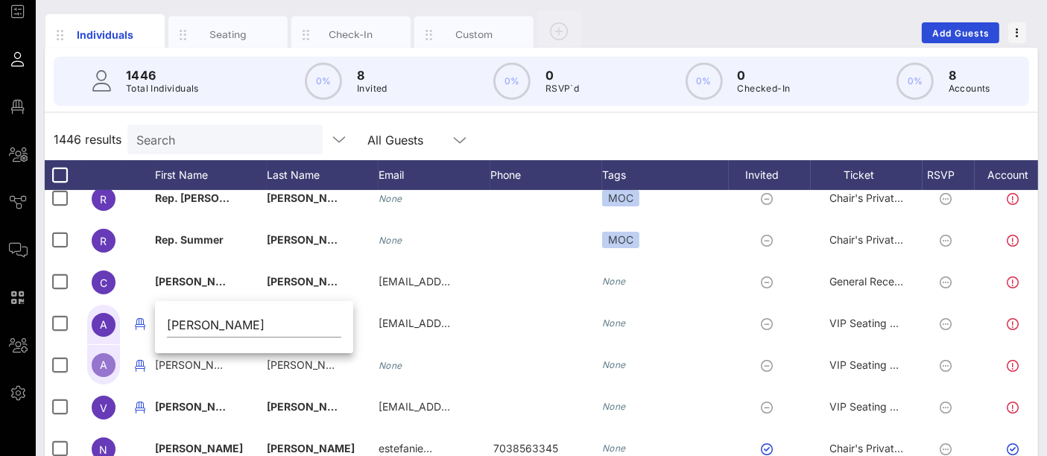
click at [165, 326] on div "[PERSON_NAME]" at bounding box center [254, 328] width 198 height 49
click at [173, 321] on input "[PERSON_NAME]" at bounding box center [254, 325] width 174 height 24
click at [246, 320] on input "Rep. [PERSON_NAME]" at bounding box center [254, 325] width 174 height 24
type input "Rep. [PERSON_NAME]"
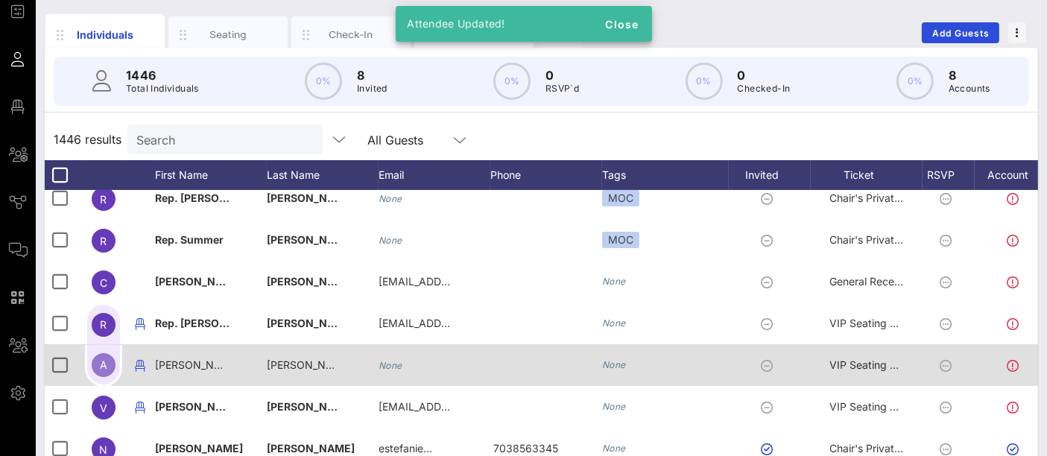
click at [180, 361] on span "[PERSON_NAME]" at bounding box center [198, 364] width 86 height 13
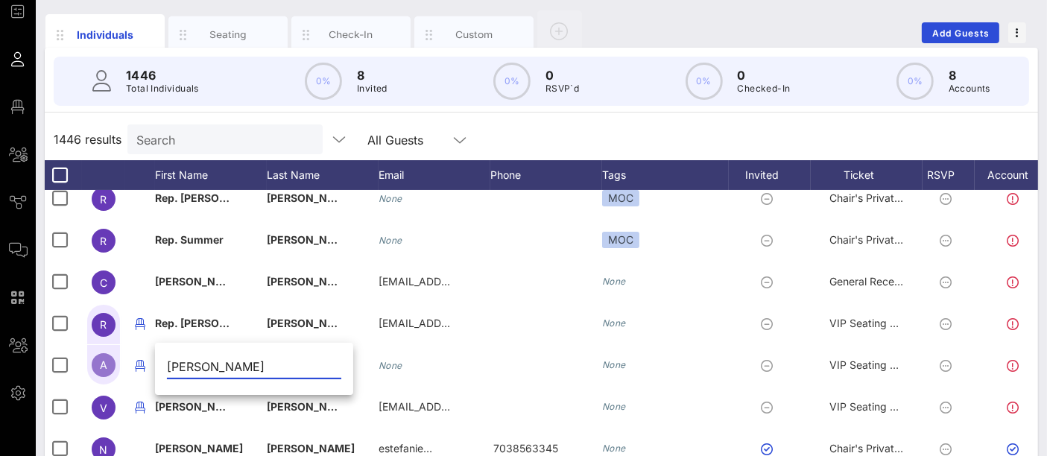
click at [168, 368] on input "[PERSON_NAME]" at bounding box center [254, 367] width 174 height 24
click at [218, 367] on input "Rep. [PERSON_NAME]" at bounding box center [254, 367] width 174 height 24
click at [262, 367] on input "Rep. [PERSON_NAME]" at bounding box center [254, 367] width 174 height 24
type input "Rep. [PERSON_NAME]"
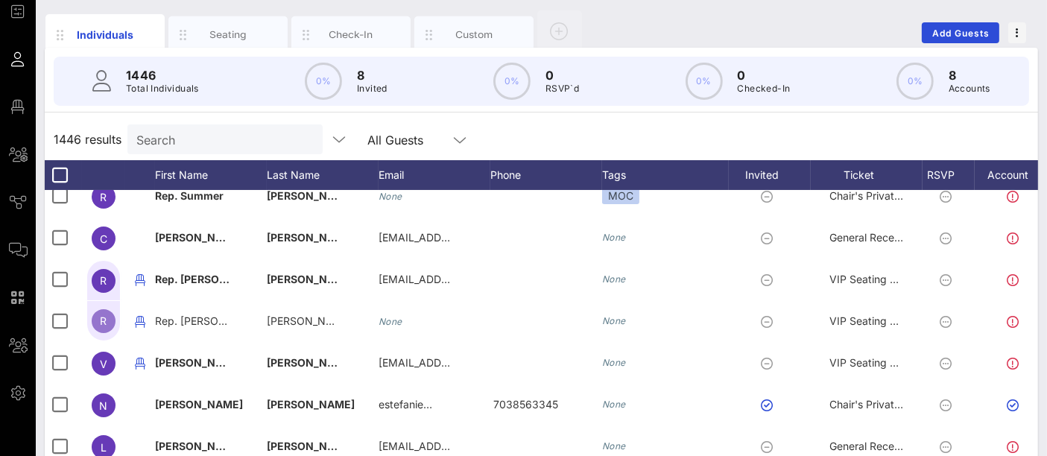
scroll to position [600, 0]
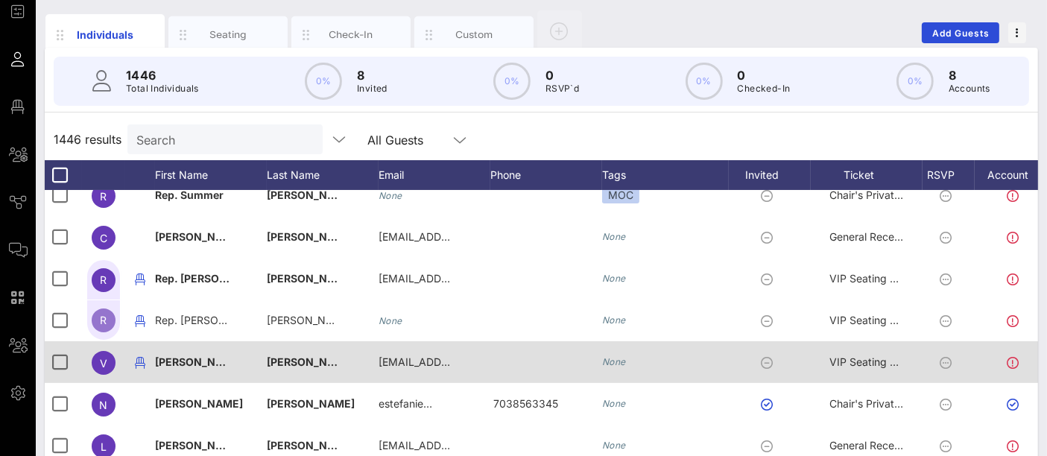
click at [161, 361] on span "[PERSON_NAME]" at bounding box center [199, 362] width 88 height 13
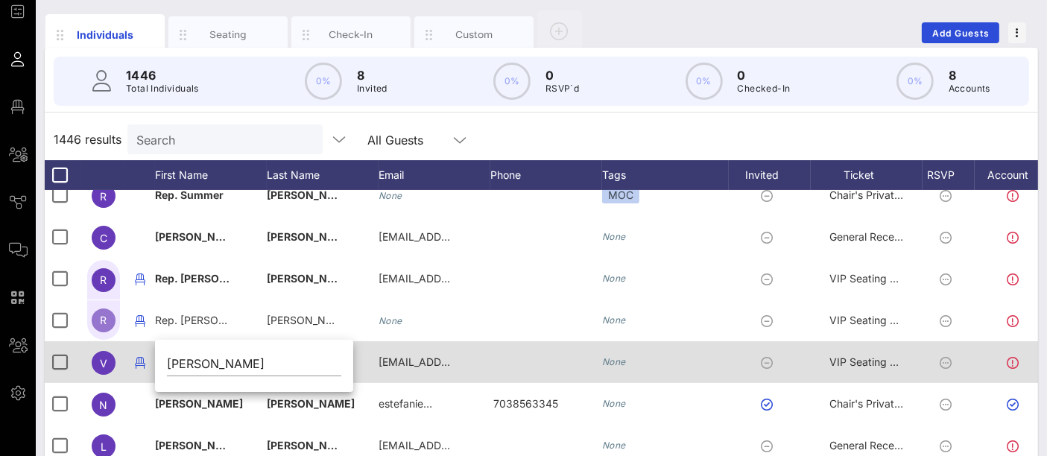
click at [161, 361] on div "[PERSON_NAME]" at bounding box center [254, 367] width 198 height 49
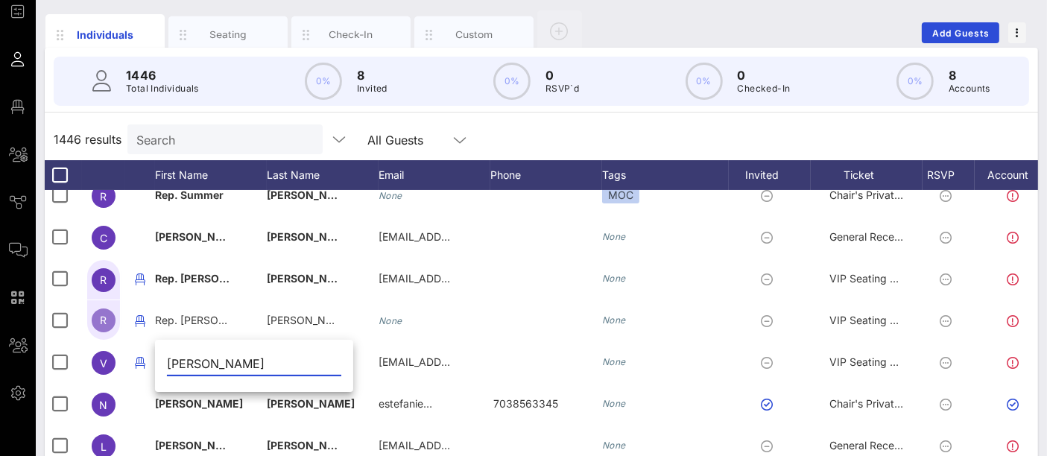
click at [171, 365] on input "[PERSON_NAME]" at bounding box center [254, 364] width 174 height 24
type input "Rep. [PERSON_NAME]"
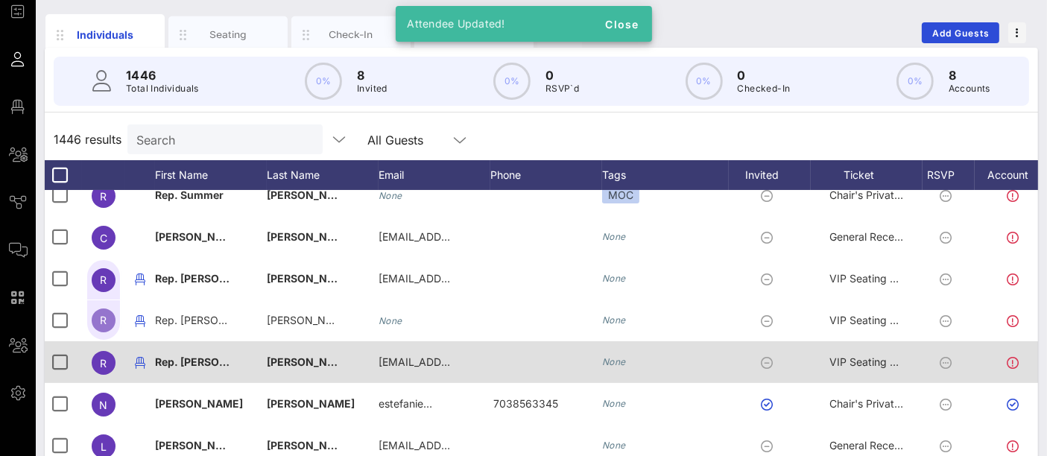
click at [318, 358] on span "[PERSON_NAME]" at bounding box center [311, 362] width 88 height 13
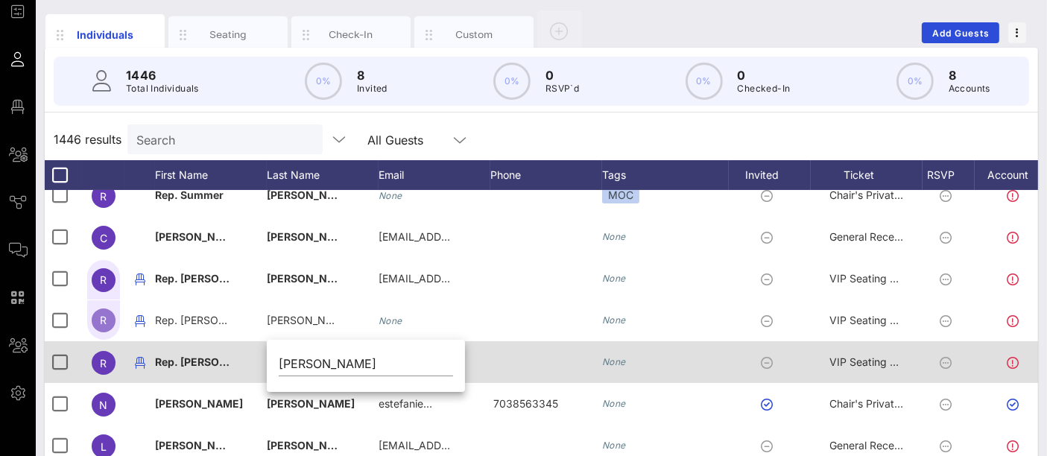
click at [192, 365] on span "Rep. [PERSON_NAME]" at bounding box center [211, 362] width 113 height 13
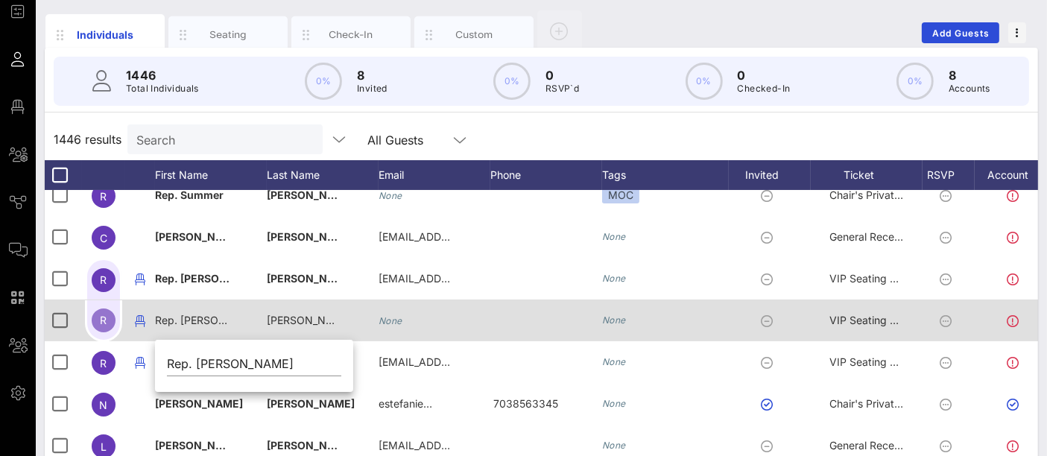
click at [312, 314] on span "[PERSON_NAME] Guest" at bounding box center [325, 320] width 117 height 13
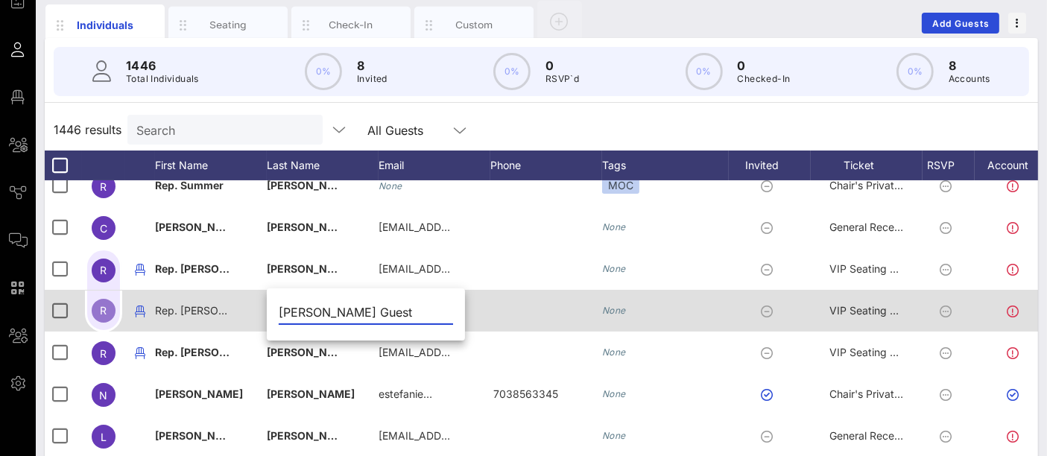
scroll to position [94, 0]
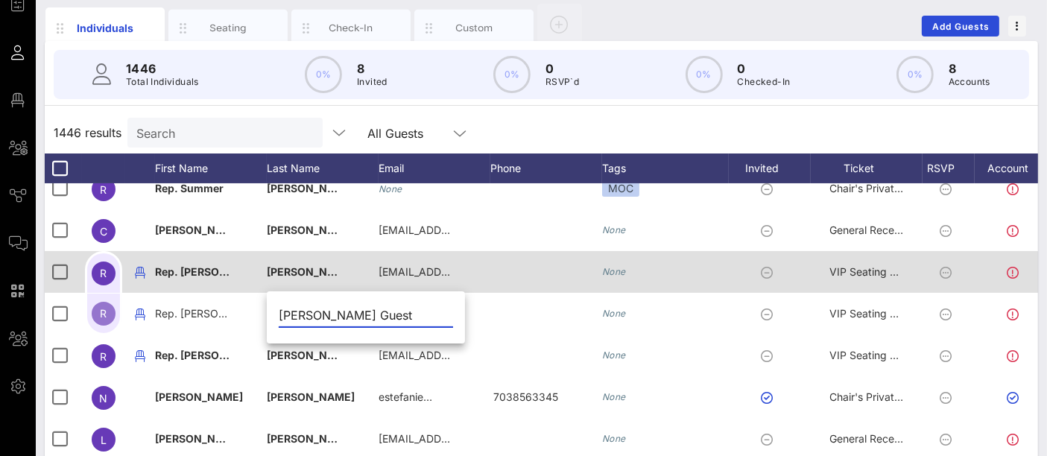
click at [622, 268] on icon "None" at bounding box center [614, 271] width 24 height 11
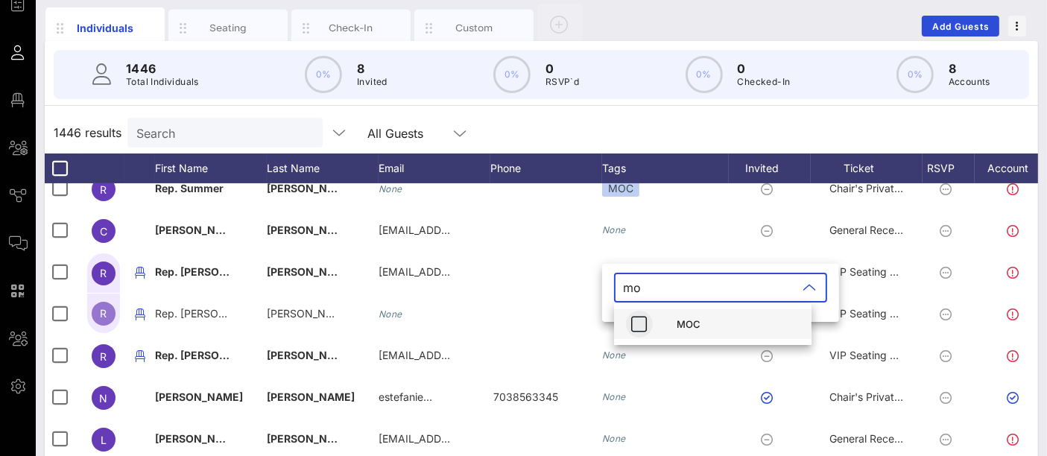
type input "mo"
click at [641, 328] on icon "button" at bounding box center [640, 324] width 18 height 18
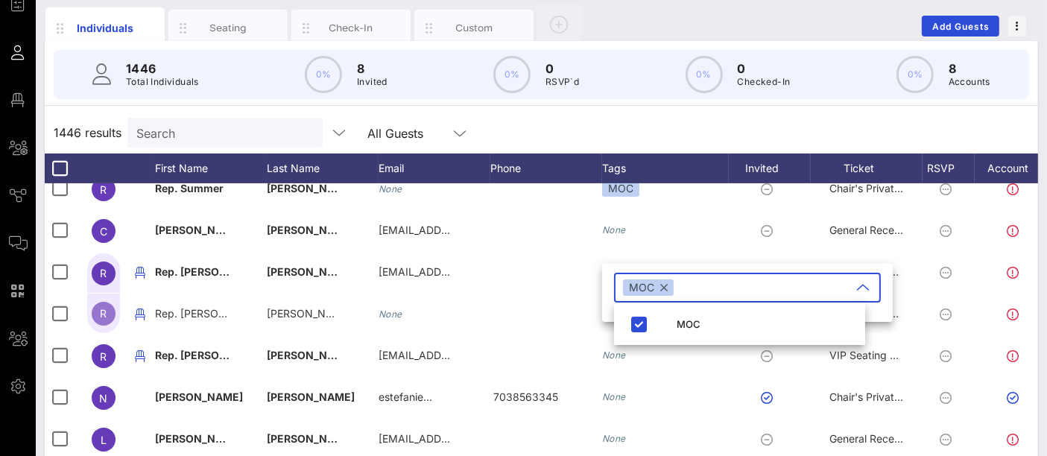
click at [590, 121] on div "1446 results Search All Guests" at bounding box center [542, 133] width 994 height 42
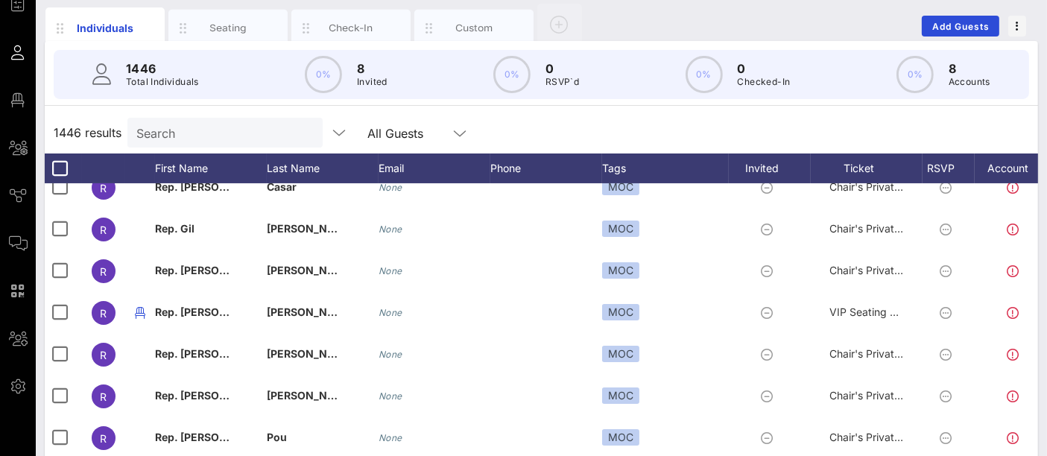
scroll to position [0, 0]
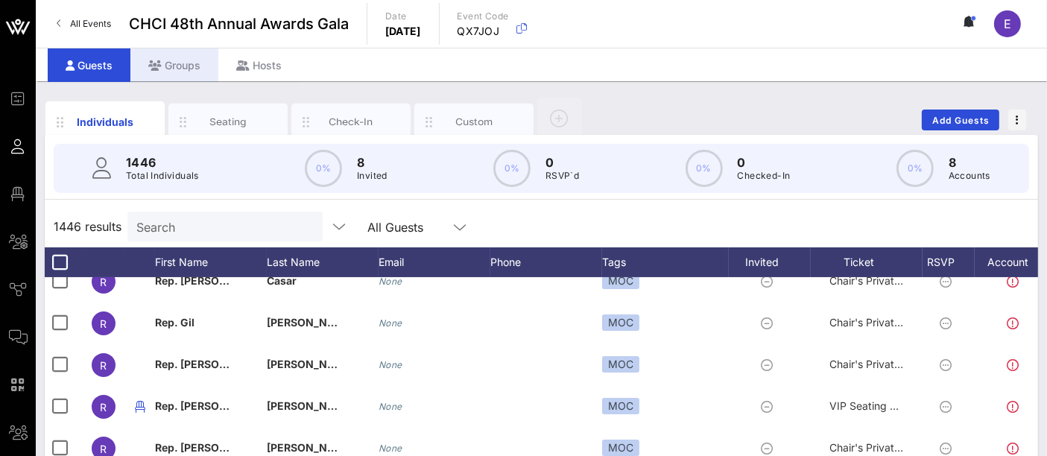
click at [181, 62] on div "Groups" at bounding box center [174, 65] width 88 height 34
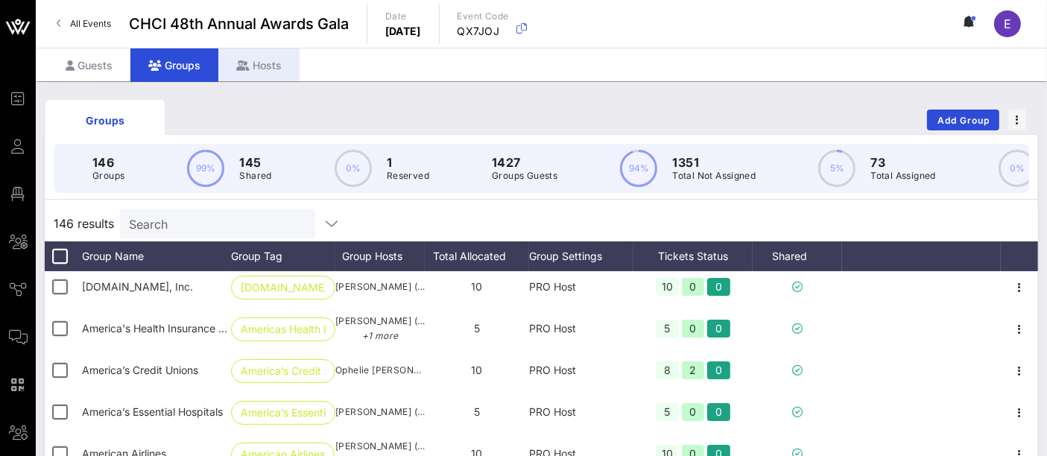
click at [250, 65] on div "Hosts" at bounding box center [258, 65] width 81 height 34
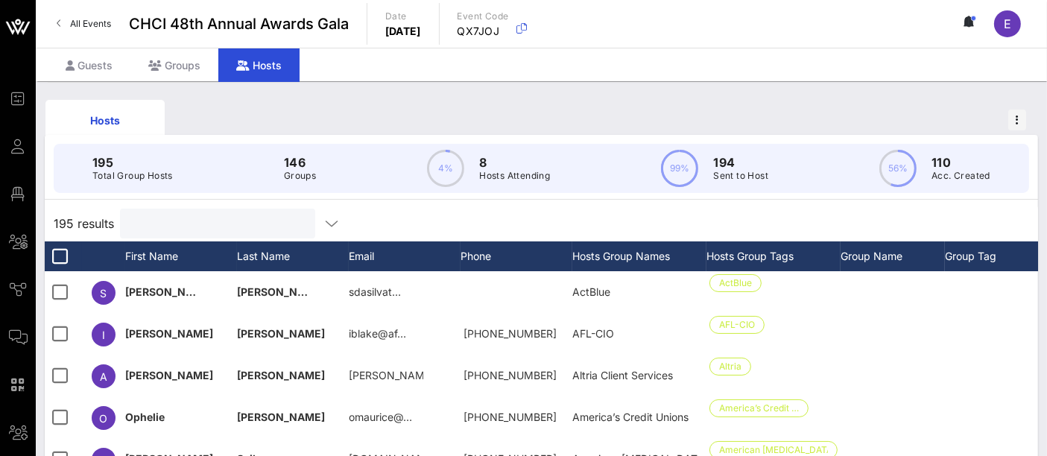
click at [170, 225] on input "text" at bounding box center [216, 223] width 174 height 19
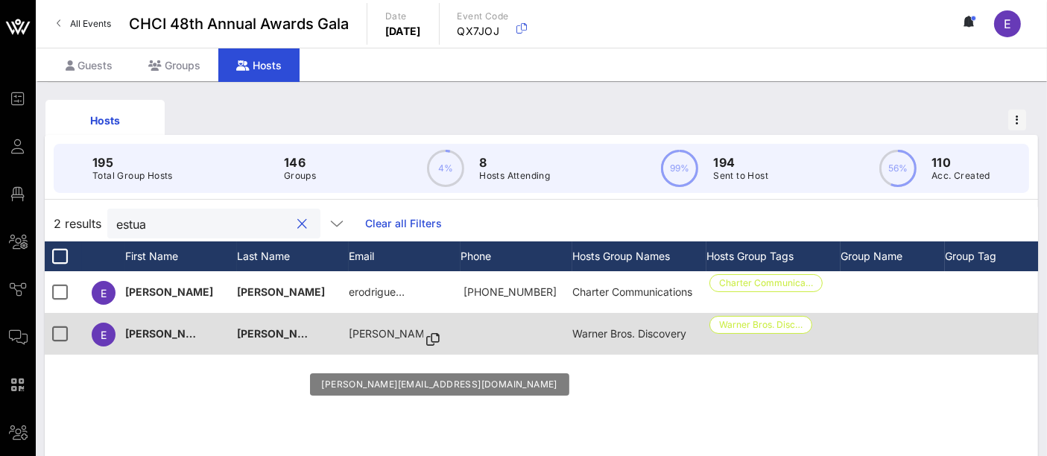
type input "estua"
click at [426, 341] on icon at bounding box center [432, 339] width 13 height 1
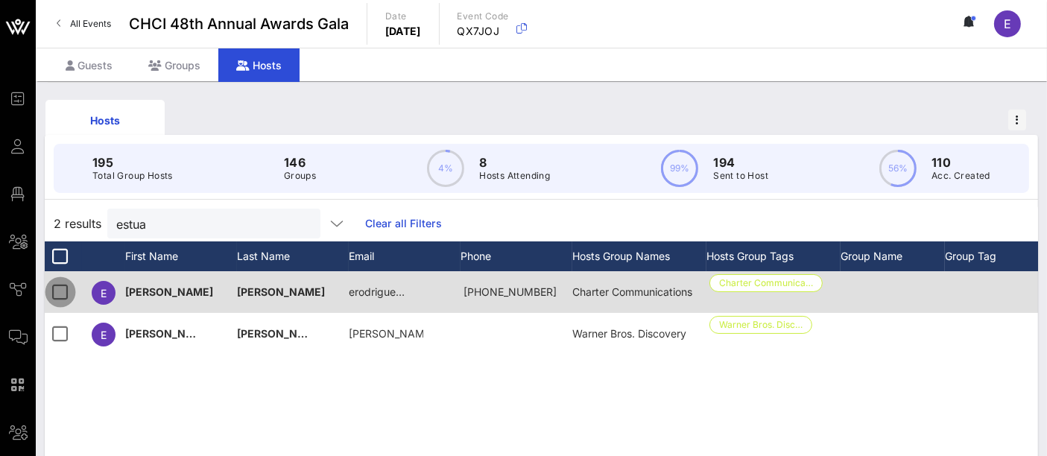
click at [58, 291] on div at bounding box center [60, 291] width 25 height 25
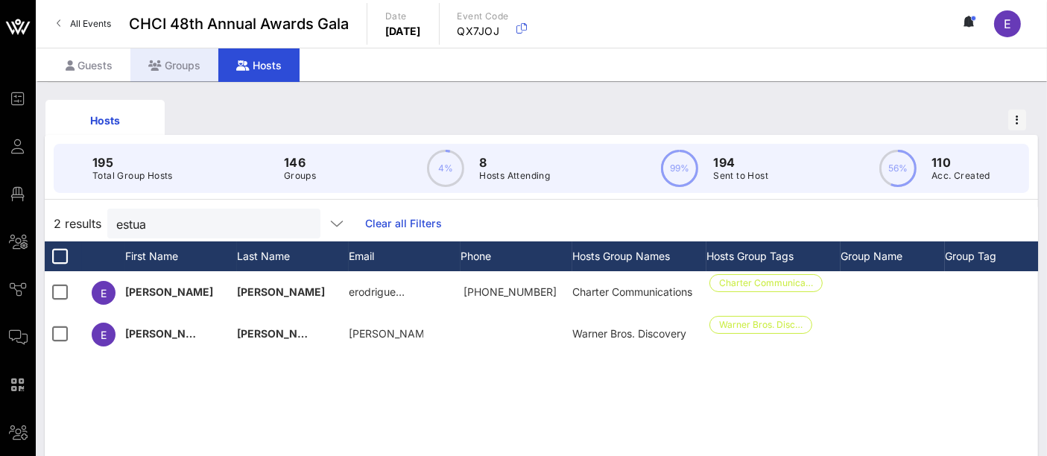
click at [177, 66] on div "Groups" at bounding box center [174, 65] width 88 height 34
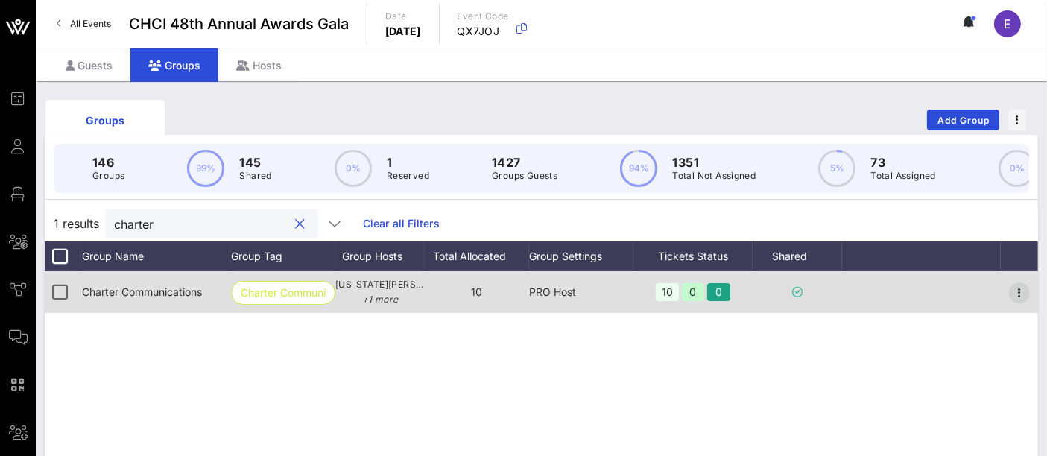
type input "charter"
click at [1015, 302] on icon "button" at bounding box center [1020, 293] width 18 height 18
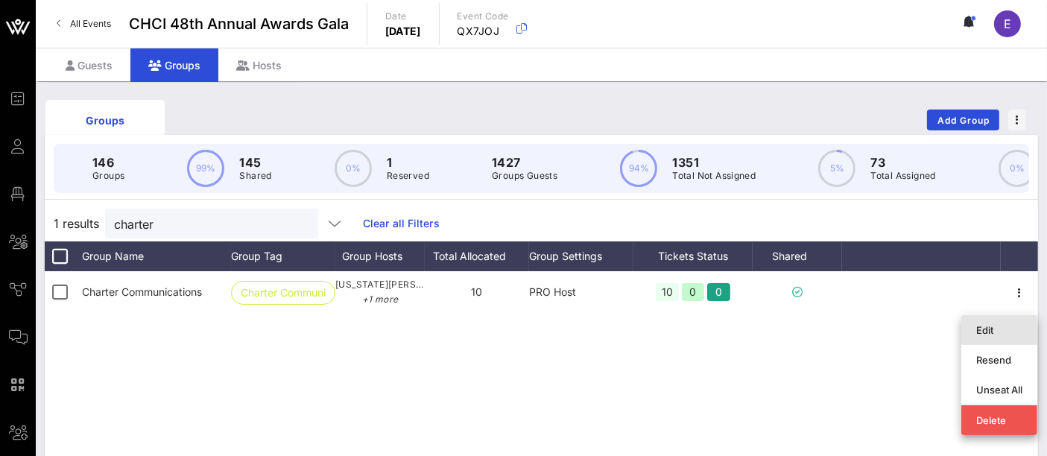
click at [992, 332] on div "Edit" at bounding box center [999, 330] width 46 height 12
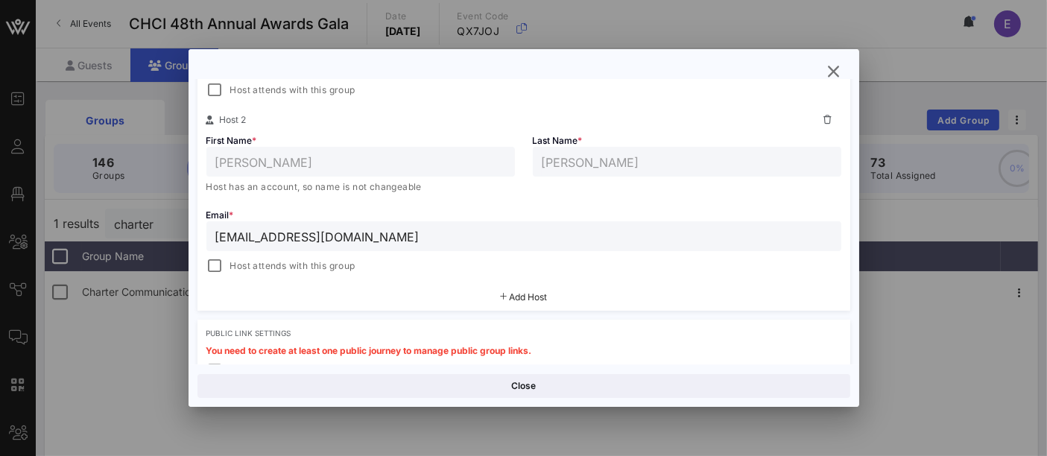
scroll to position [376, 0]
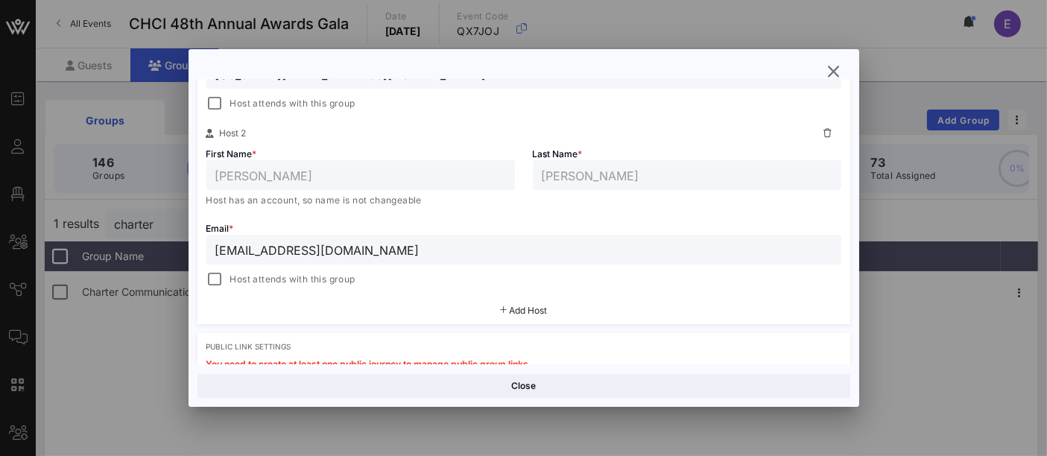
click at [433, 245] on input "[EMAIL_ADDRESS][DOMAIN_NAME]" at bounding box center [523, 249] width 617 height 19
paste input "stuardo@intersectpublicaffairs"
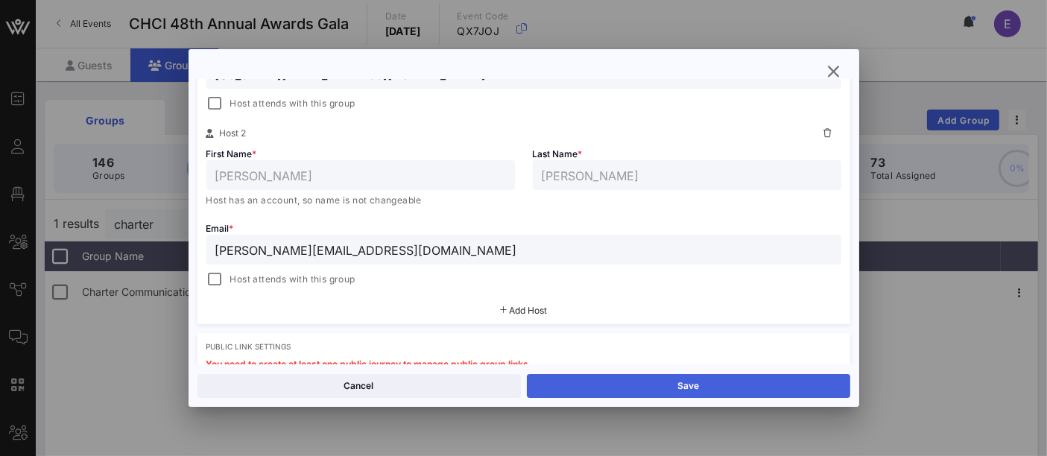
type input "[PERSON_NAME][EMAIL_ADDRESS][DOMAIN_NAME]"
click at [654, 388] on button "Save" at bounding box center [688, 386] width 323 height 24
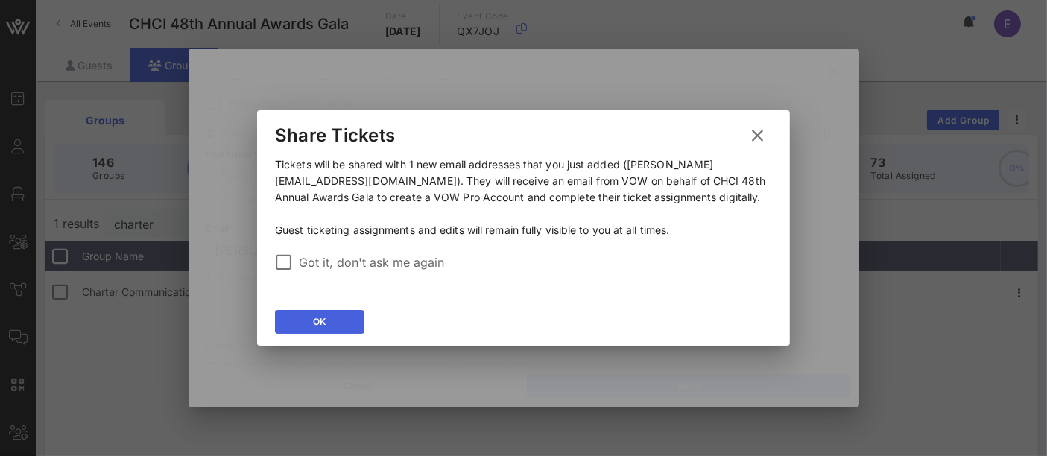
click at [322, 326] on icon at bounding box center [320, 322] width 10 height 9
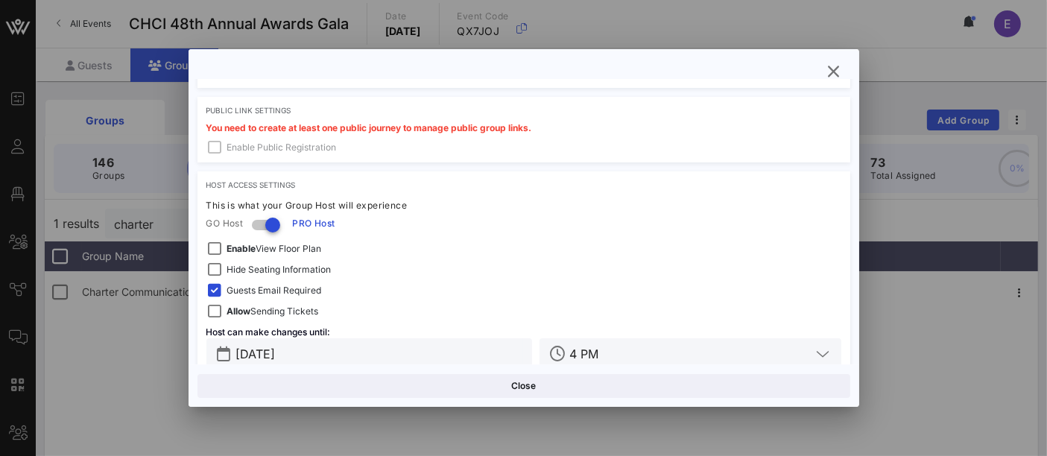
scroll to position [612, 0]
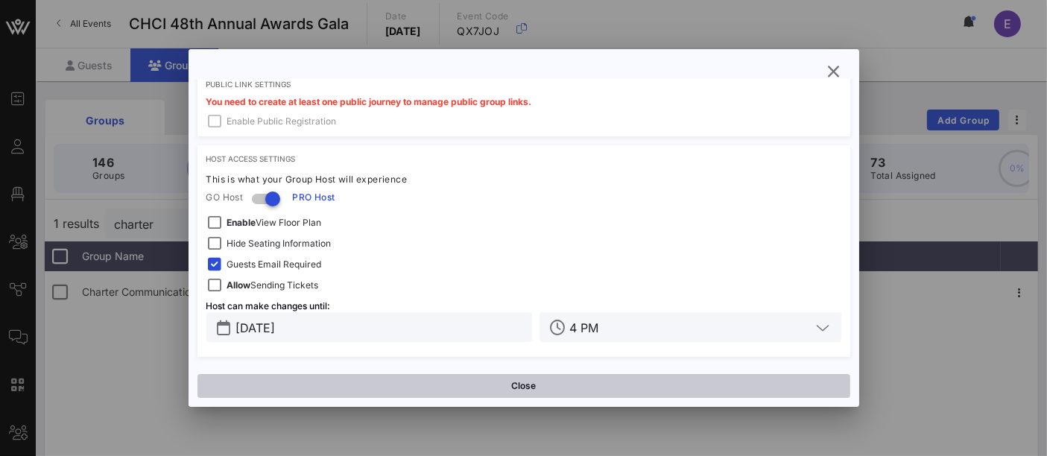
click at [592, 385] on button "Close" at bounding box center [524, 386] width 653 height 24
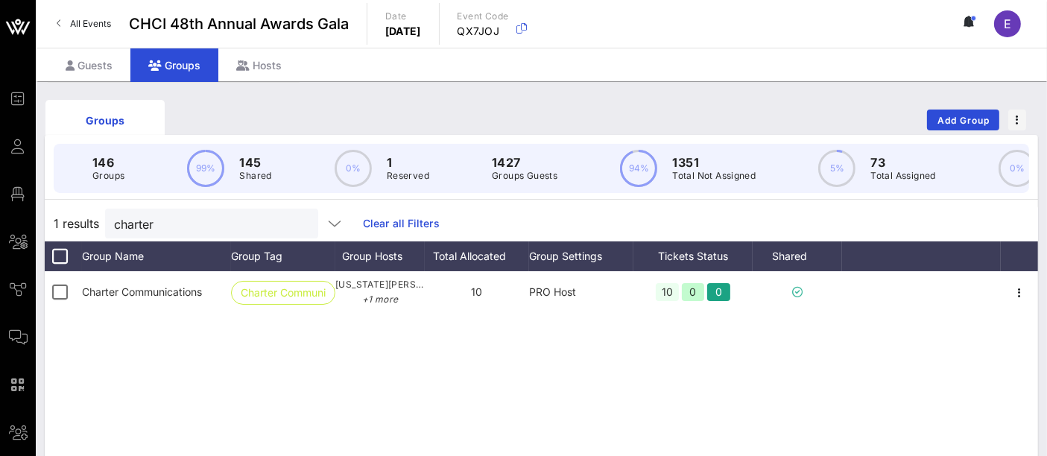
click at [296, 232] on button "clear icon" at bounding box center [301, 224] width 10 height 15
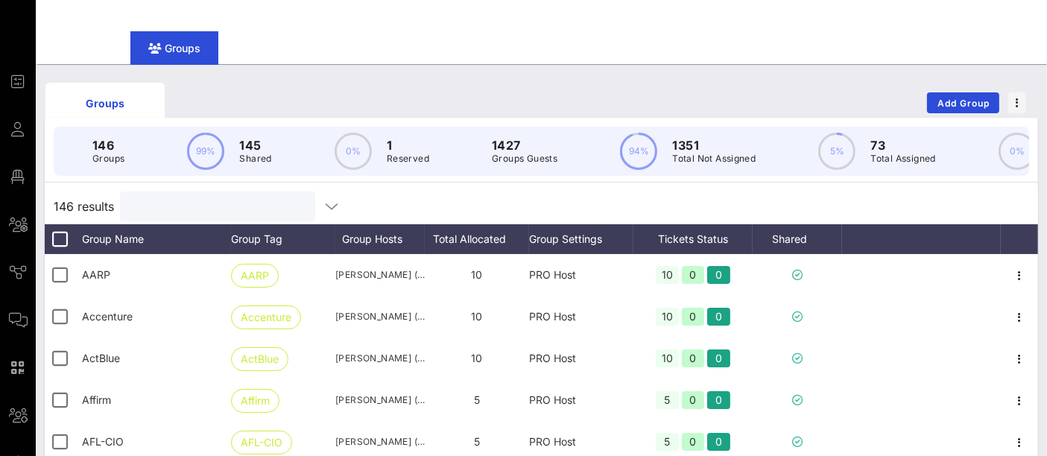
scroll to position [0, 0]
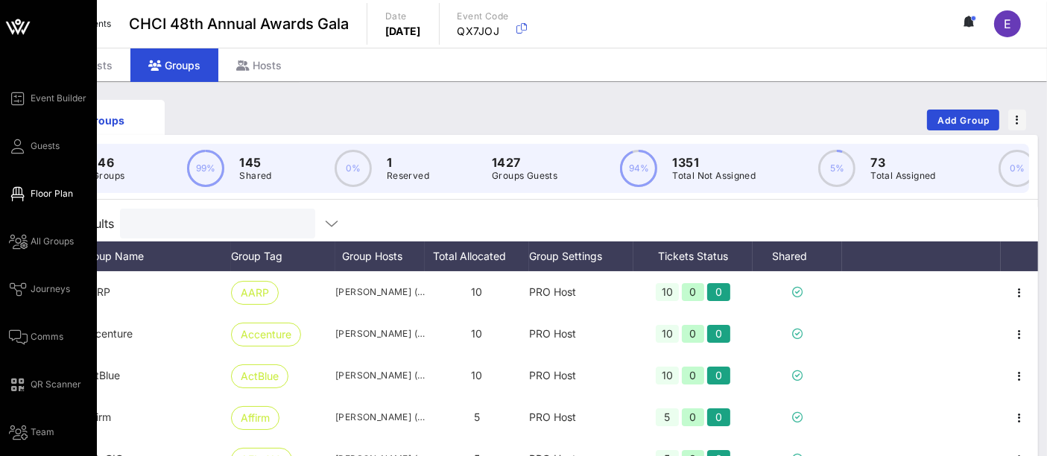
click at [41, 198] on span "Floor Plan" at bounding box center [52, 193] width 42 height 13
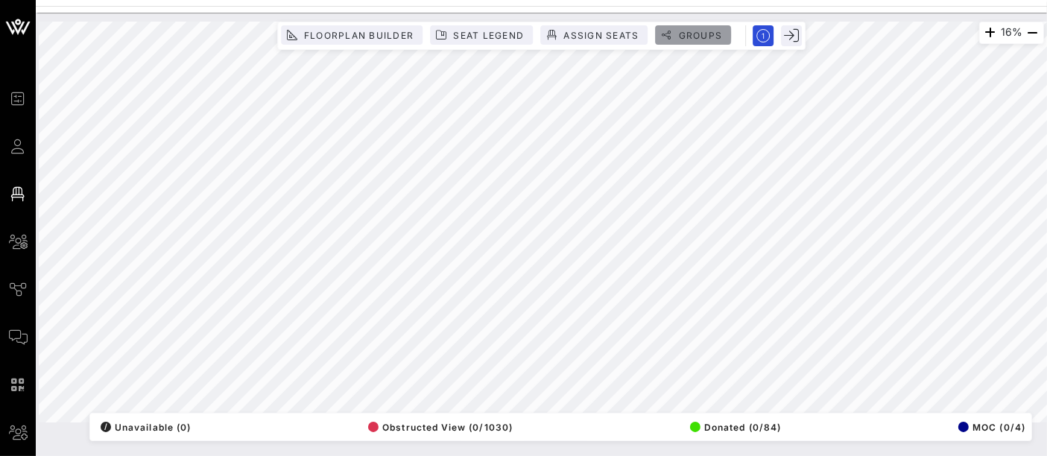
click at [686, 35] on span "Groups" at bounding box center [699, 35] width 45 height 11
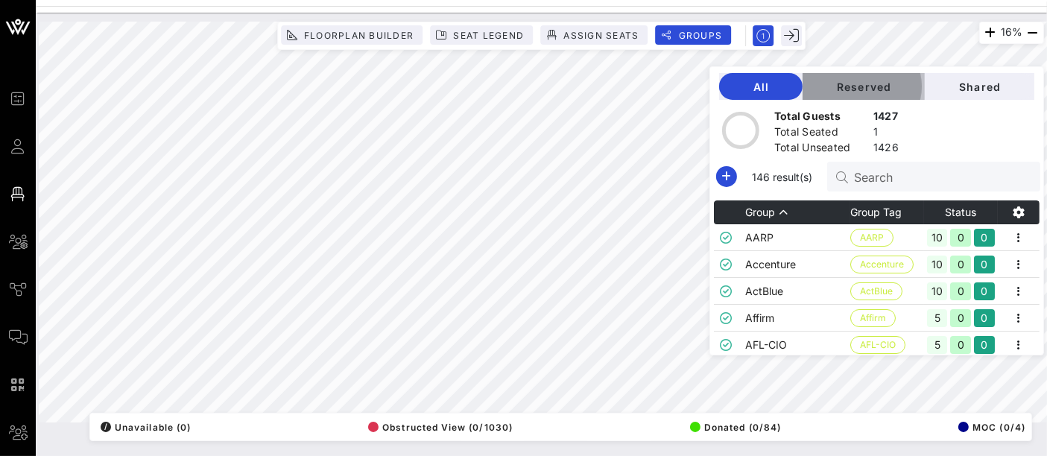
click at [876, 80] on span "Reserved" at bounding box center [864, 86] width 98 height 13
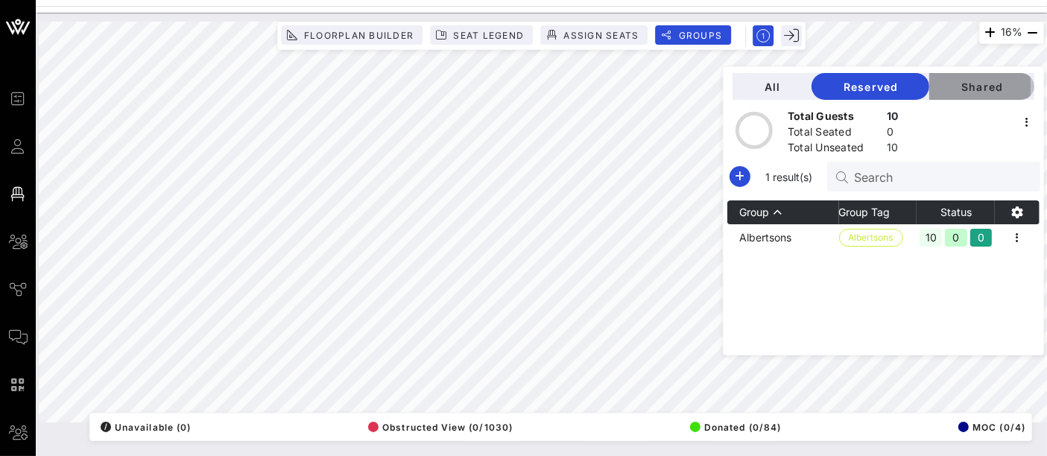
click at [965, 86] on span "Shared" at bounding box center [981, 86] width 81 height 13
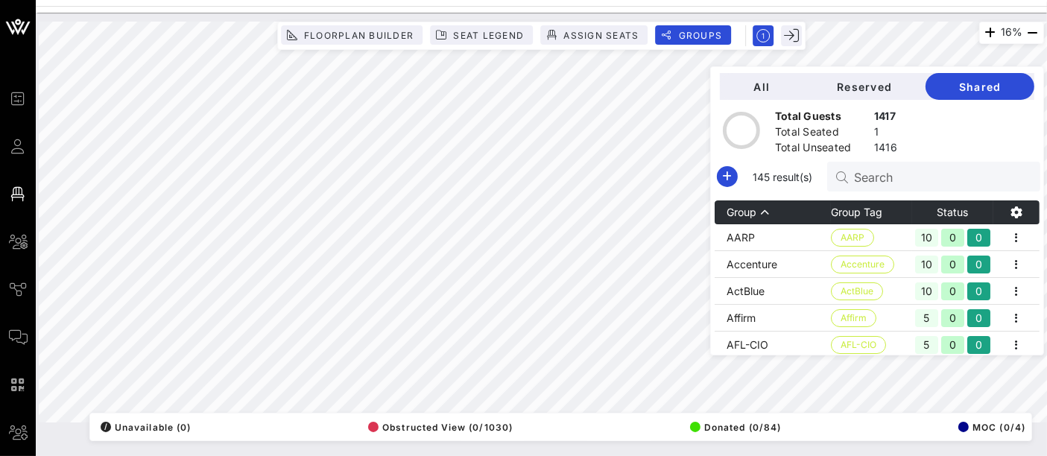
click at [893, 179] on input "Search" at bounding box center [941, 176] width 174 height 19
type input "chci"
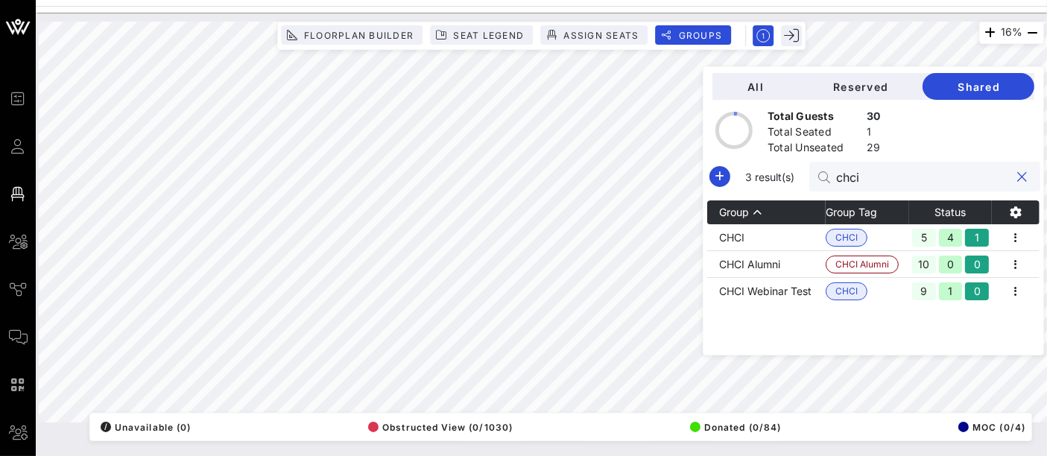
click at [879, 183] on input "chci" at bounding box center [923, 176] width 174 height 19
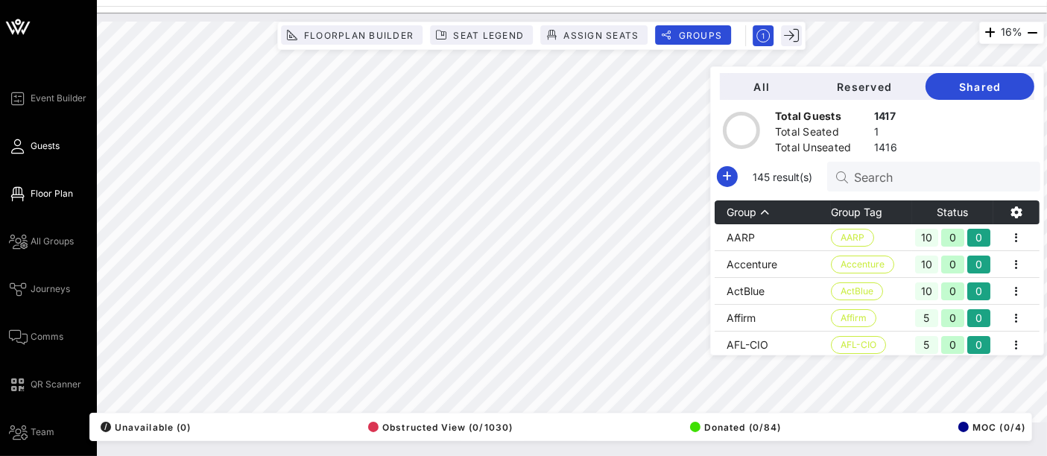
click at [17, 148] on icon at bounding box center [18, 146] width 19 height 2
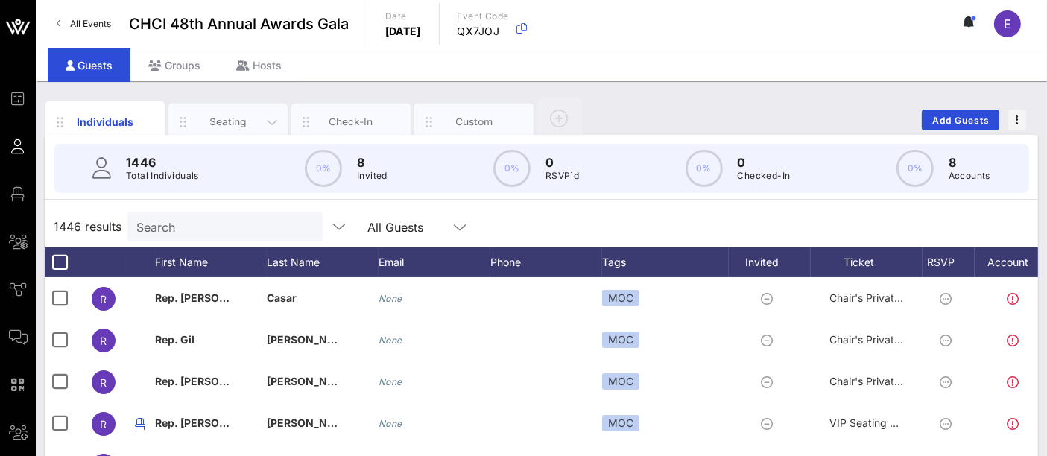
click at [234, 127] on div "Seating" at bounding box center [228, 122] width 66 height 14
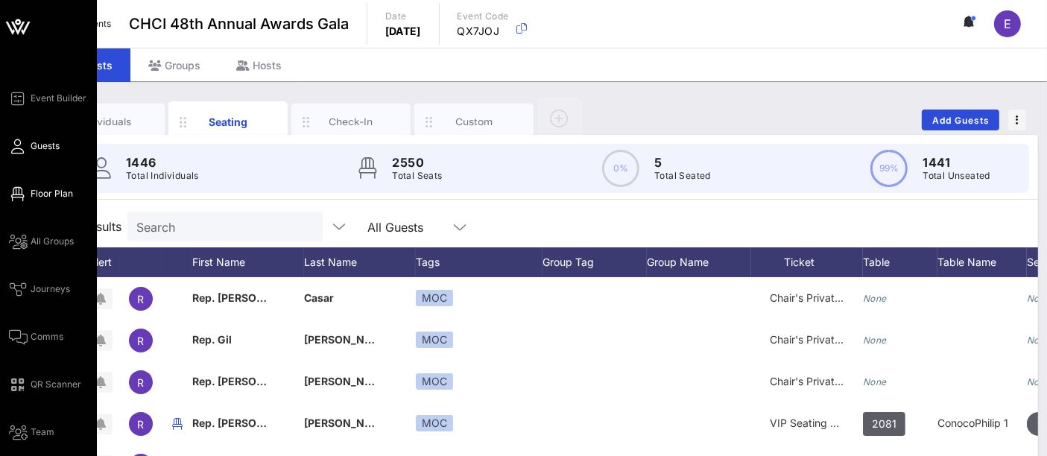
click at [55, 189] on span "Floor Plan" at bounding box center [52, 193] width 42 height 13
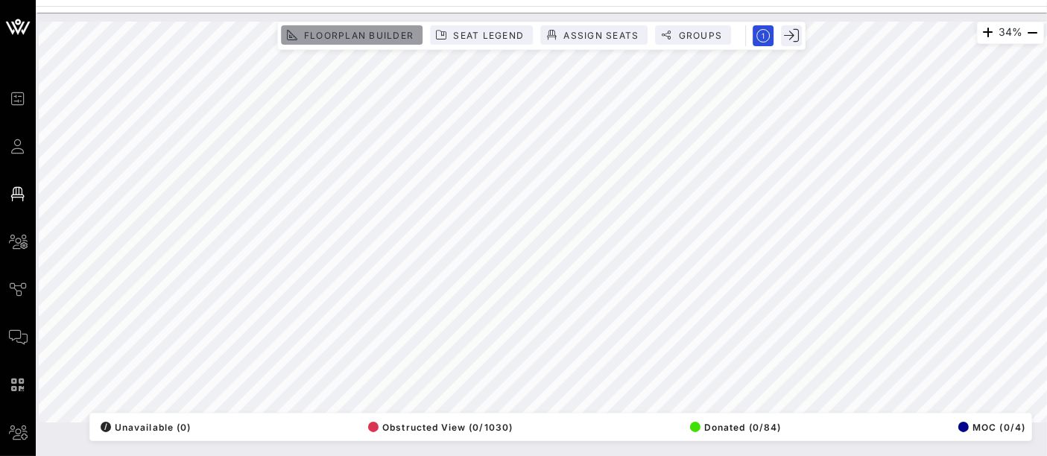
click at [391, 37] on span "Floorplan Builder" at bounding box center [358, 35] width 110 height 11
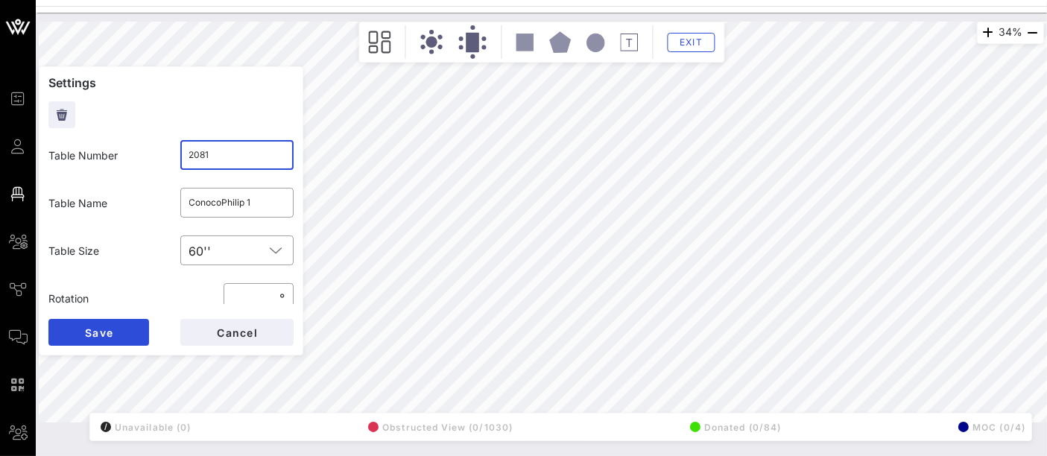
click at [212, 154] on input "2081" at bounding box center [237, 155] width 96 height 24
type input "208"
click at [116, 335] on button "Save" at bounding box center [98, 332] width 101 height 27
